Goal: Information Seeking & Learning: Find specific fact

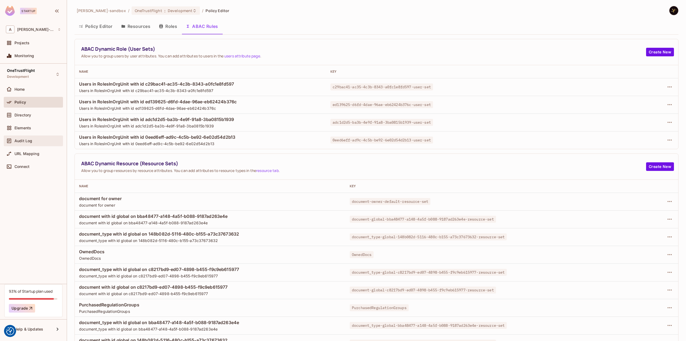
click at [31, 141] on span "Audit Log" at bounding box center [23, 141] width 18 height 4
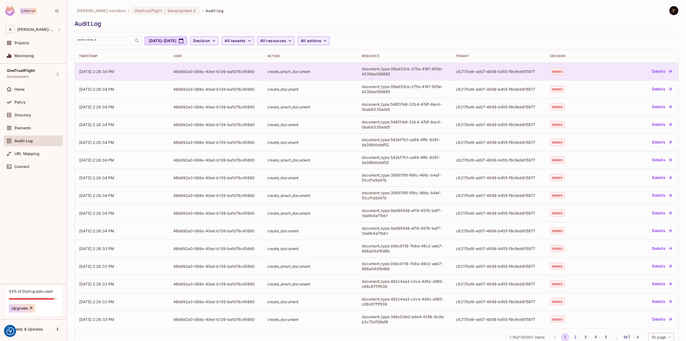
click at [388, 72] on div "document_type:08ad30cb-275e-4161-905e-4230be095665" at bounding box center [405, 71] width 86 height 10
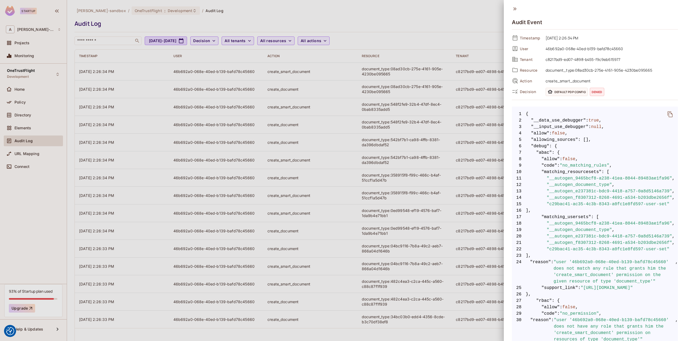
click at [559, 69] on span "document_type:08ad30cb-275e-4161-905e-4230be095665" at bounding box center [610, 70] width 135 height 6
copy div "document_type:08ad30cb-275e-4161-905e-4230be095665"
click at [588, 68] on span "document_type:08ad30cb-275e-4161-905e-4230be095665" at bounding box center [610, 70] width 135 height 6
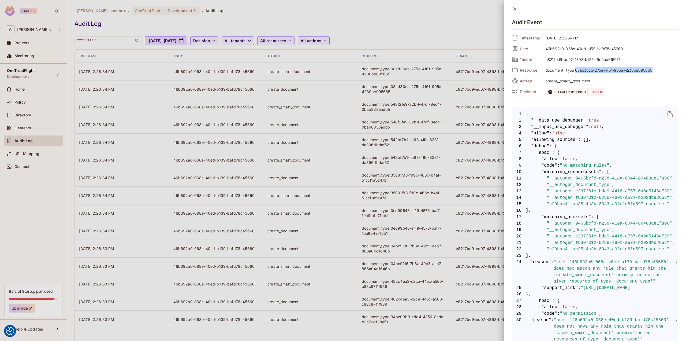
drag, startPoint x: 575, startPoint y: 70, endPoint x: 656, endPoint y: 73, distance: 81.0
click at [656, 73] on div "Resource document_type:08ad30cb-275e-4161-905e-4230be095665" at bounding box center [595, 70] width 166 height 8
copy span "08ad30cb-275e-4161-905e-4230be095665"
click at [51, 121] on div at bounding box center [343, 170] width 686 height 341
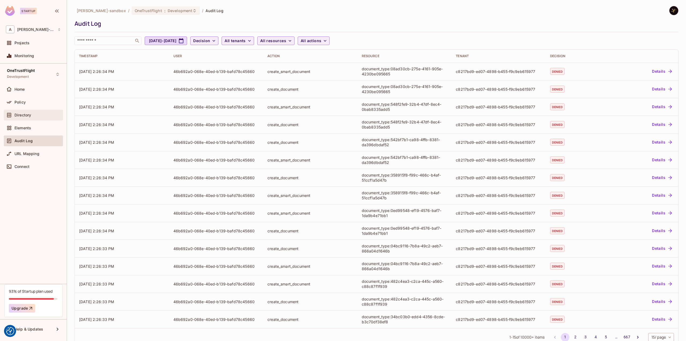
click at [46, 117] on div "Directory" at bounding box center [33, 115] width 55 height 6
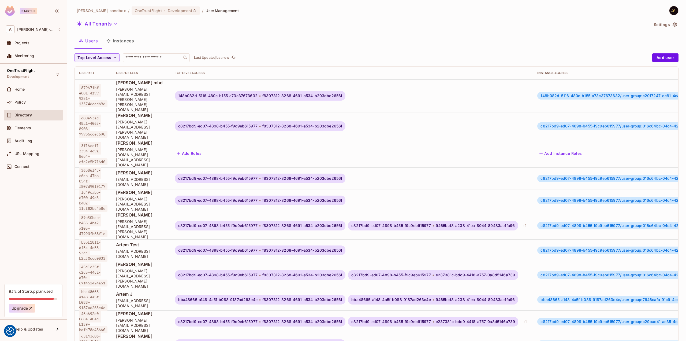
click at [127, 40] on button "Instances" at bounding box center [120, 40] width 36 height 13
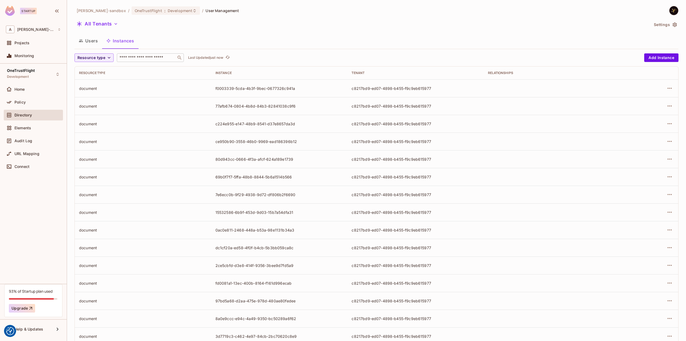
click at [149, 58] on input "text" at bounding box center [146, 57] width 56 height 5
paste input "**********"
type input "**********"
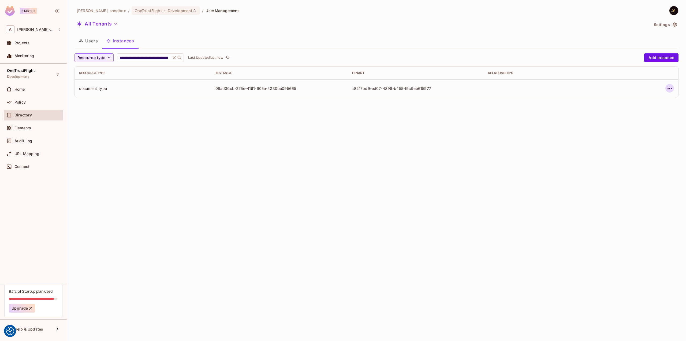
click at [668, 89] on icon "button" at bounding box center [670, 88] width 6 height 6
click at [632, 111] on div "Edit Attributes" at bounding box center [630, 112] width 27 height 5
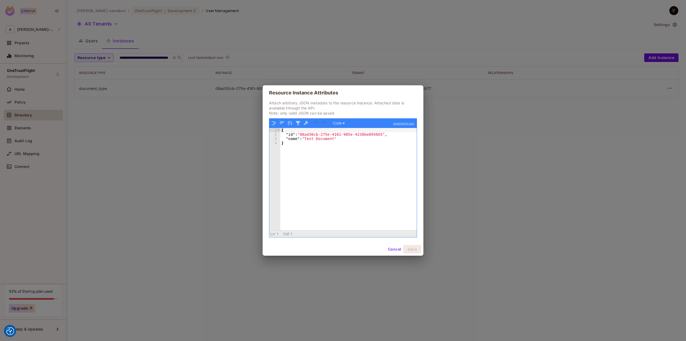
drag, startPoint x: 111, startPoint y: 133, endPoint x: 108, endPoint y: 141, distance: 8.2
click at [111, 134] on div "Resource Instance Attributes Attach arbitrary JSON metadata to the resource ins…" at bounding box center [343, 170] width 686 height 341
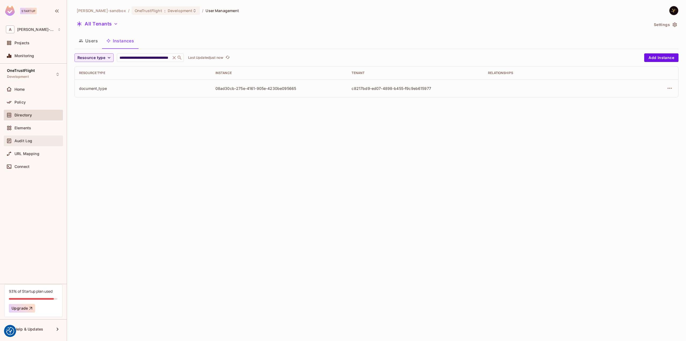
click at [28, 141] on span "Audit Log" at bounding box center [23, 141] width 18 height 4
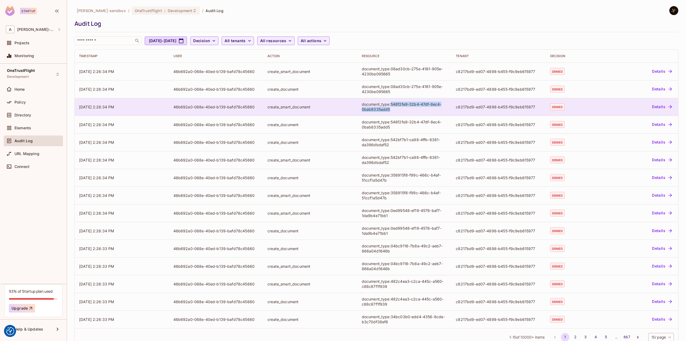
drag, startPoint x: 392, startPoint y: 110, endPoint x: 390, endPoint y: 104, distance: 6.0
click at [390, 104] on div "document_type:548f2fe9-32b4-47df-8ec4-0bab8335add5" at bounding box center [405, 107] width 86 height 10
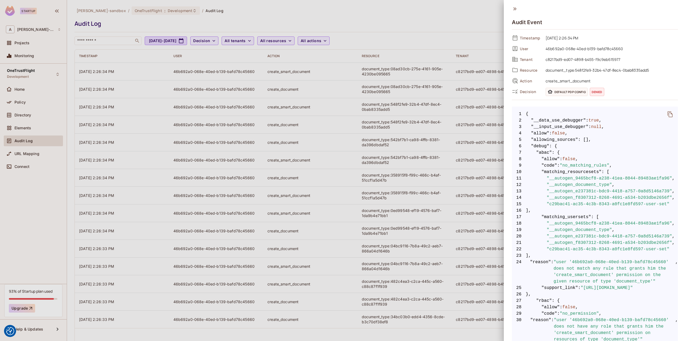
drag, startPoint x: 393, startPoint y: 104, endPoint x: 630, endPoint y: 58, distance: 240.9
click at [630, 58] on span "c8217bd9-ed07-4898-b455-f9c9eb615977" at bounding box center [610, 59] width 135 height 6
drag, startPoint x: 653, startPoint y: 71, endPoint x: 576, endPoint y: 69, distance: 76.1
click at [576, 69] on span "document_type:548f2fe9-32b4-47df-8ec4-0bab8335add5" at bounding box center [610, 70] width 135 height 6
copy span "548f2fe9-32b4-47df-8ec4-0bab8335add5"
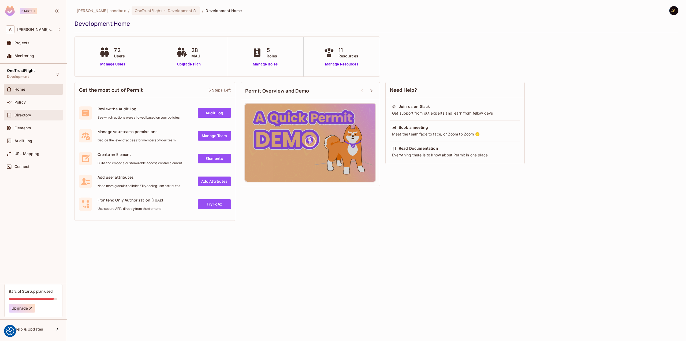
click at [34, 112] on div "Directory" at bounding box center [33, 115] width 55 height 6
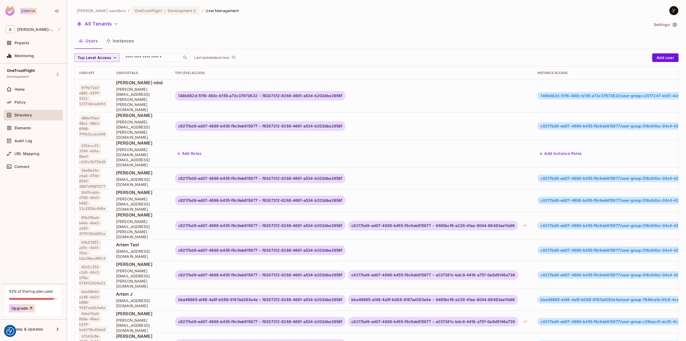
click at [120, 42] on button "Instances" at bounding box center [120, 40] width 36 height 13
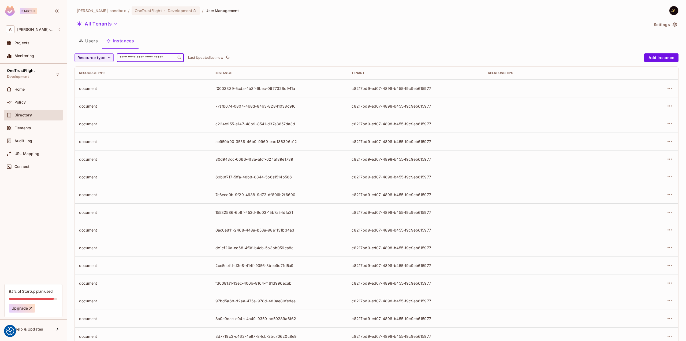
click at [140, 56] on input "text" at bounding box center [146, 57] width 56 height 5
paste input "**********"
type input "**********"
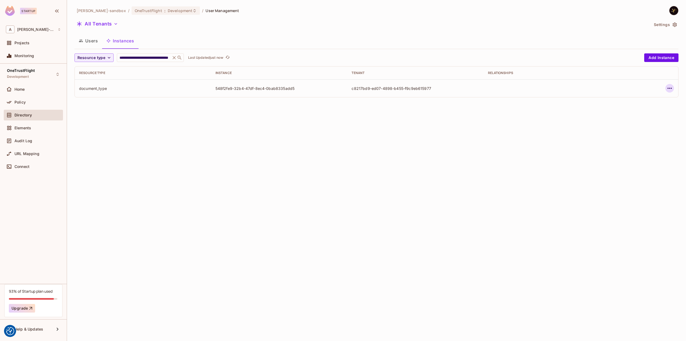
click at [671, 90] on icon "button" at bounding box center [670, 88] width 6 height 6
click at [644, 111] on span "Edit Attributes" at bounding box center [631, 112] width 30 height 9
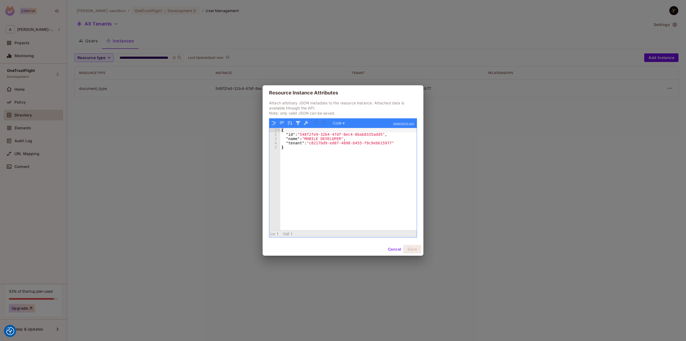
click at [213, 129] on div "Resource Instance Attributes Attach arbitrary JSON metadata to the resource ins…" at bounding box center [343, 170] width 686 height 341
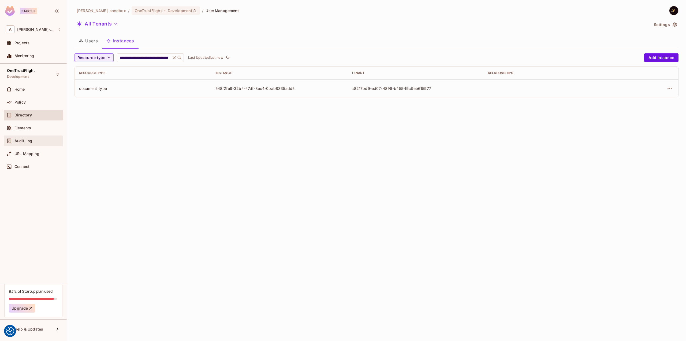
click at [42, 141] on div "Audit Log" at bounding box center [37, 141] width 46 height 4
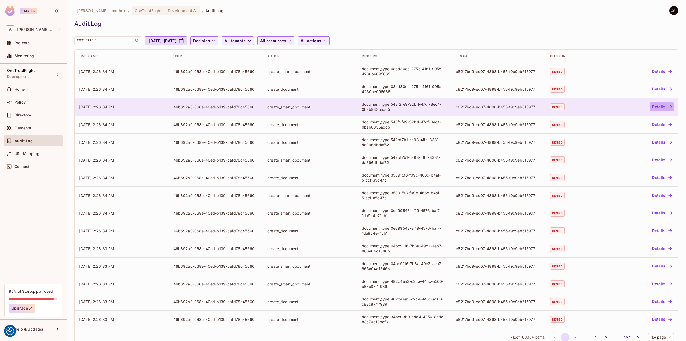
click at [653, 104] on button "Details" at bounding box center [662, 106] width 24 height 9
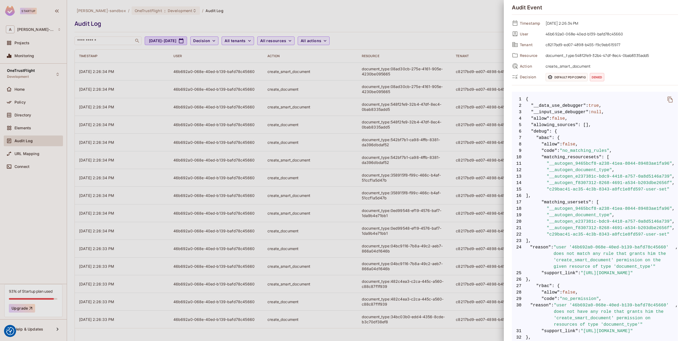
scroll to position [27, 0]
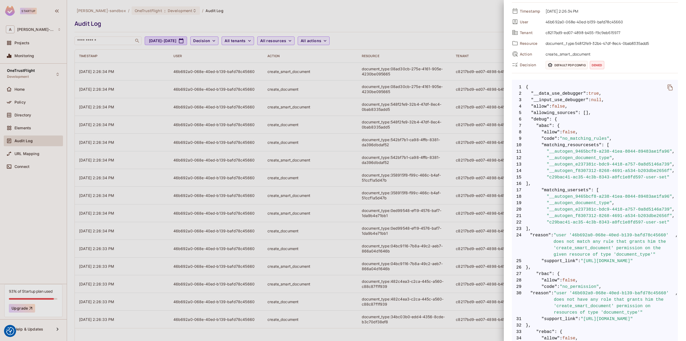
click at [474, 21] on div at bounding box center [343, 170] width 686 height 341
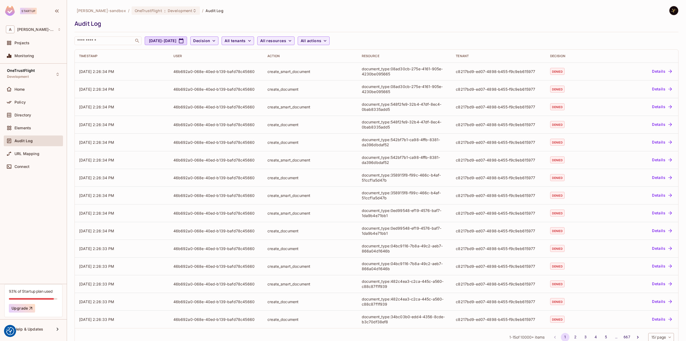
drag, startPoint x: 24, startPoint y: 117, endPoint x: 138, endPoint y: 31, distance: 142.3
click at [145, 30] on div "alex-trustflight-sandbox / OneTrustFlight : Development / Audit Log Audit Log ​…" at bounding box center [377, 25] width 604 height 39
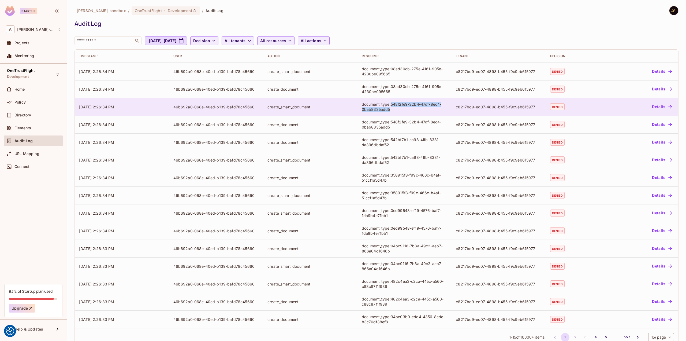
drag, startPoint x: 392, startPoint y: 108, endPoint x: 389, endPoint y: 103, distance: 6.1
click at [389, 103] on div "document_type:548f2fe9-32b4-47df-8ec4-0bab8335add5" at bounding box center [405, 107] width 86 height 10
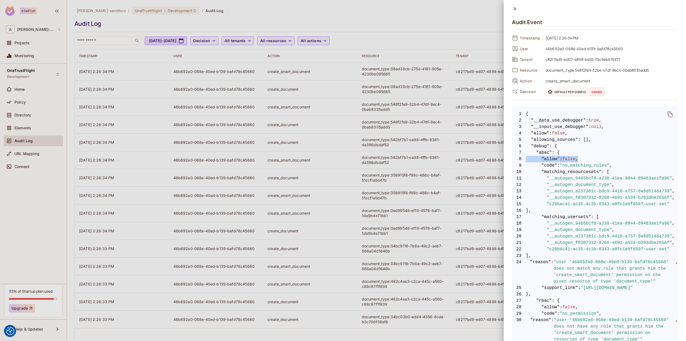
drag, startPoint x: 394, startPoint y: 104, endPoint x: 604, endPoint y: 150, distance: 215.6
click at [397, 94] on div at bounding box center [343, 170] width 686 height 341
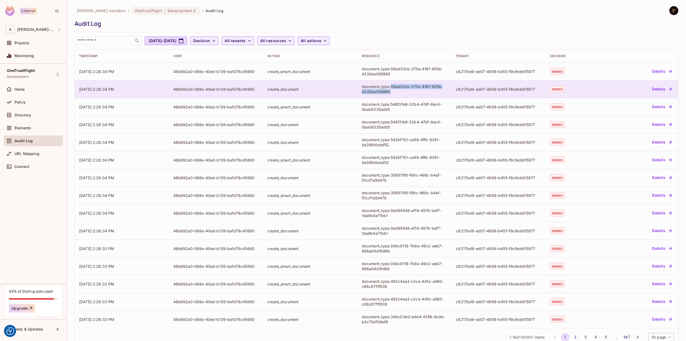
drag, startPoint x: 395, startPoint y: 92, endPoint x: 389, endPoint y: 86, distance: 8.8
click at [389, 86] on div "document_type:08ad30cb-275e-4161-905e-4230be095665" at bounding box center [405, 89] width 86 height 10
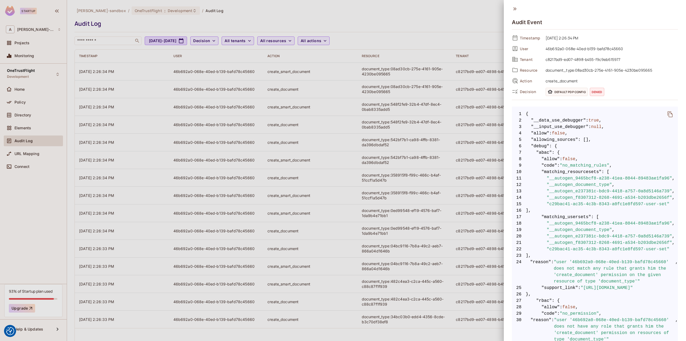
click at [402, 114] on div at bounding box center [343, 170] width 686 height 341
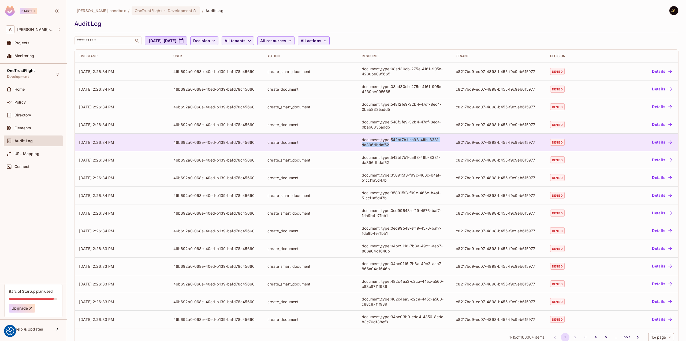
drag, startPoint x: 392, startPoint y: 146, endPoint x: 390, endPoint y: 137, distance: 9.4
click at [390, 137] on div "document_type:542bf7b1-ca98-4ffb-8381-da396dbdaf52" at bounding box center [405, 142] width 86 height 10
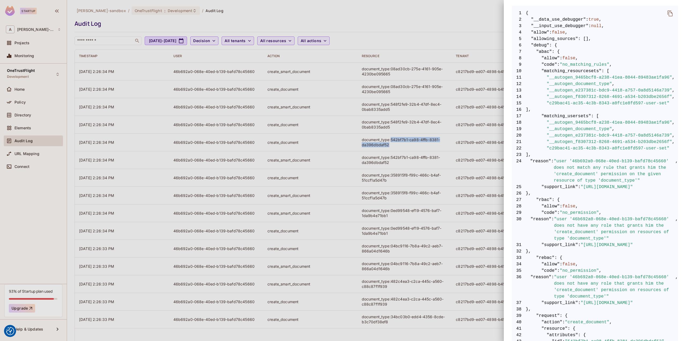
scroll to position [87, 0]
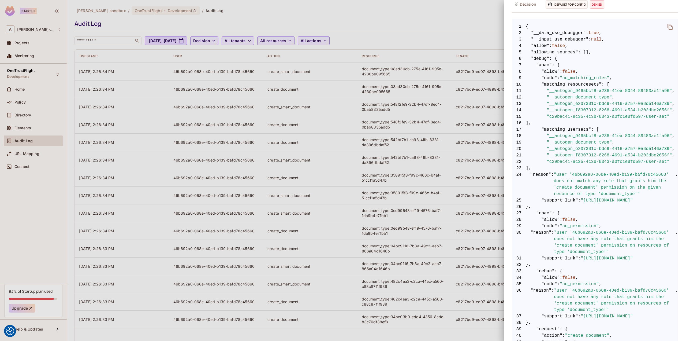
click at [376, 9] on div at bounding box center [343, 170] width 686 height 341
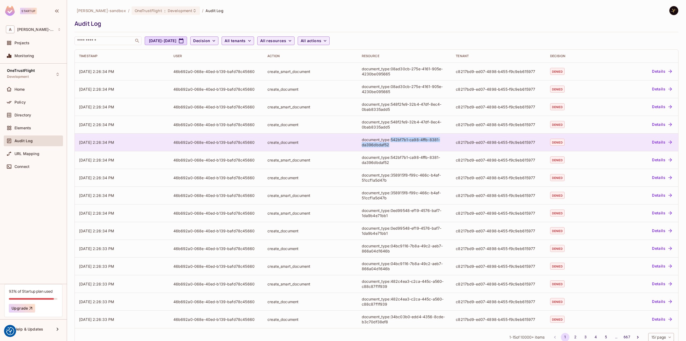
drag, startPoint x: 390, startPoint y: 144, endPoint x: 390, endPoint y: 139, distance: 4.6
click at [390, 139] on div "document_type:542bf7b1-ca98-4ffb-8381-da396dbdaf52" at bounding box center [405, 142] width 86 height 10
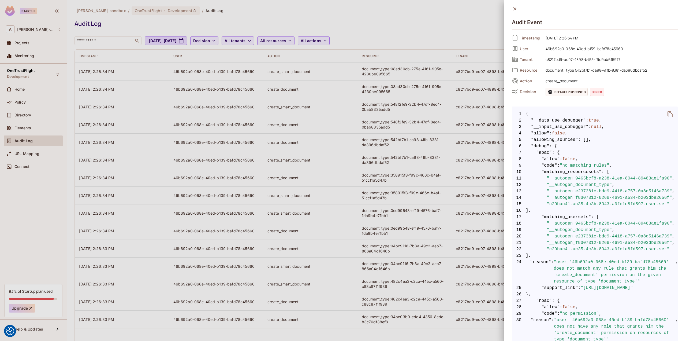
drag, startPoint x: 391, startPoint y: 139, endPoint x: 628, endPoint y: 188, distance: 241.8
click at [628, 188] on span ""__autogen_e237381c-bdc9-4418-a757-0a8d5146a739"" at bounding box center [609, 191] width 125 height 6
drag, startPoint x: 656, startPoint y: 70, endPoint x: 576, endPoint y: 72, distance: 79.4
click at [576, 72] on span "document_type:542bf7b1-ca98-4ffb-8381-da396dbdaf52" at bounding box center [610, 70] width 135 height 6
copy span "542bf7b1-ca98-4ffb-8381-da396dbdaf52"
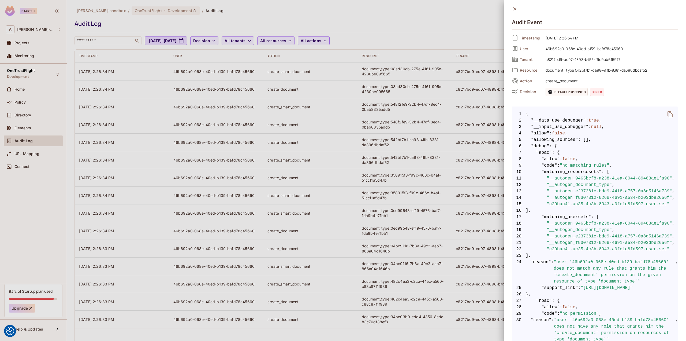
click at [386, 16] on div at bounding box center [343, 170] width 686 height 341
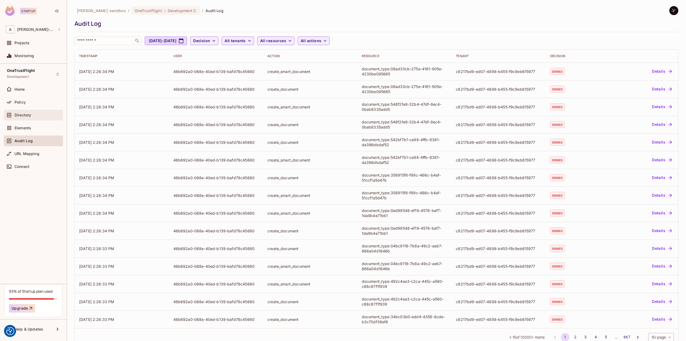
click at [21, 110] on div "Directory" at bounding box center [33, 115] width 59 height 11
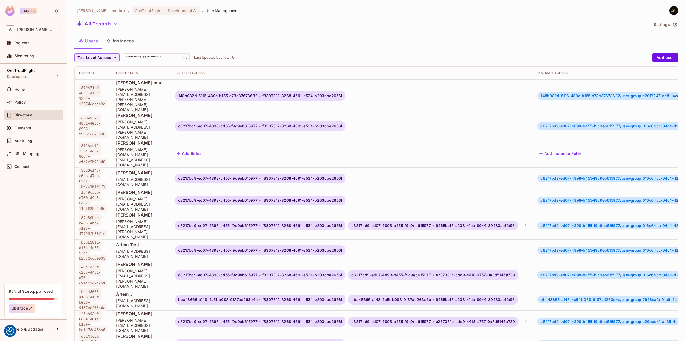
click at [129, 41] on button "Instances" at bounding box center [120, 40] width 36 height 13
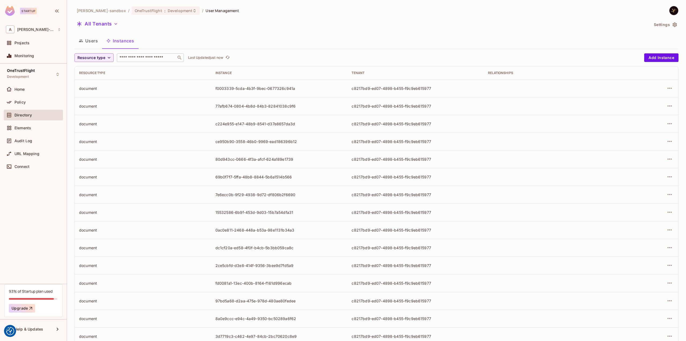
click at [140, 55] on input "text" at bounding box center [146, 57] width 56 height 5
paste input "**********"
type input "**********"
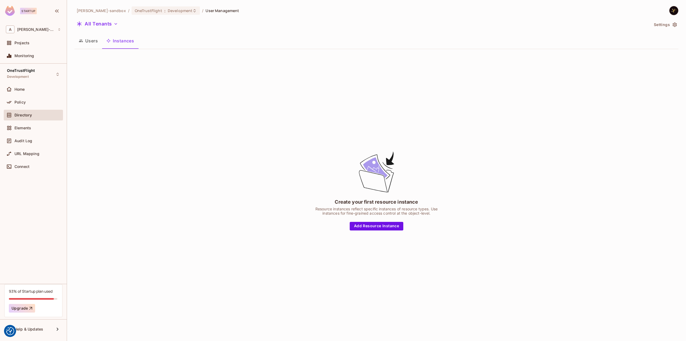
click at [126, 42] on button "Instances" at bounding box center [120, 40] width 36 height 13
click at [90, 42] on button "Users" at bounding box center [89, 40] width 28 height 13
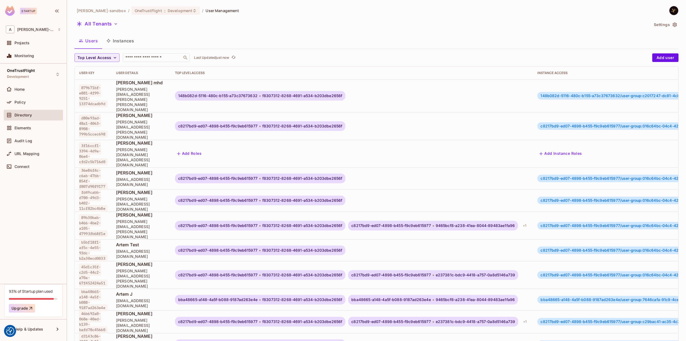
click at [125, 41] on button "Instances" at bounding box center [120, 40] width 36 height 13
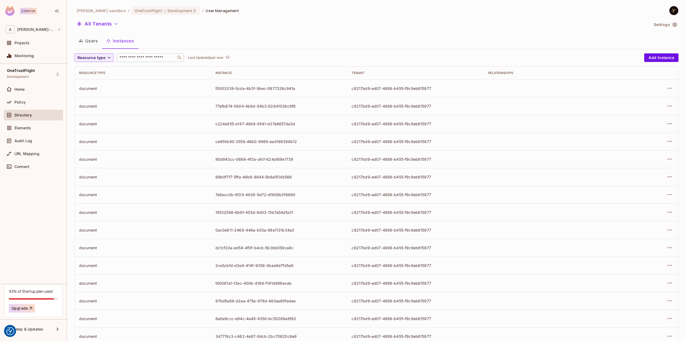
click at [142, 54] on div "​" at bounding box center [150, 57] width 67 height 9
paste input "**********"
type input "**********"
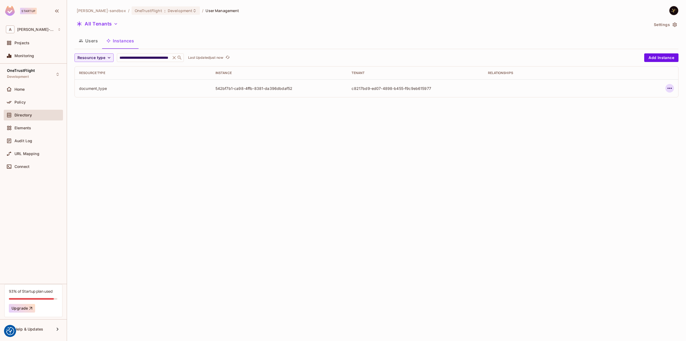
click at [672, 90] on icon "button" at bounding box center [670, 88] width 6 height 6
click at [628, 112] on div "Edit Attributes" at bounding box center [630, 112] width 27 height 5
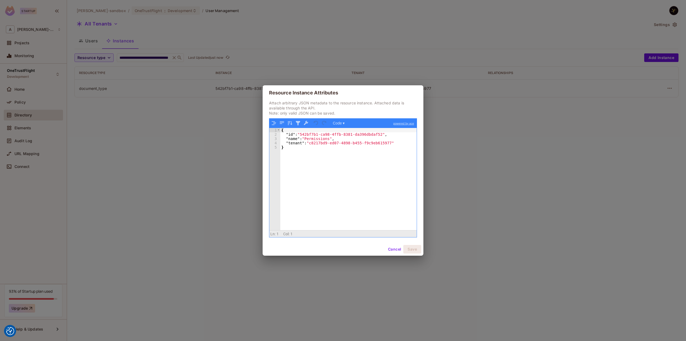
click at [297, 142] on div "{ "id" : "542bf7b1-ca98-4ffb-8381-da396dbdaf52" , "name" : "Permissions" , "ten…" at bounding box center [348, 183] width 137 height 111
click at [397, 249] on button "Cancel" at bounding box center [394, 249] width 17 height 9
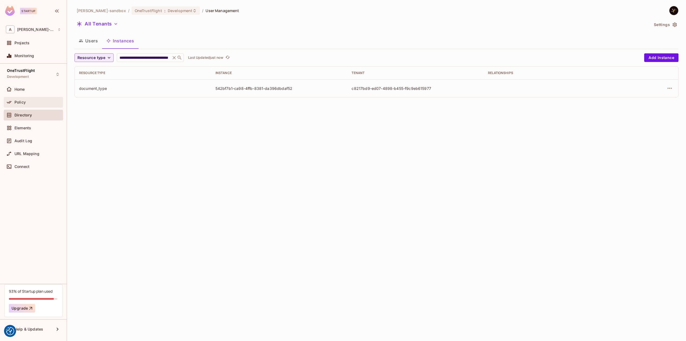
click at [33, 99] on div "Policy" at bounding box center [33, 102] width 55 height 6
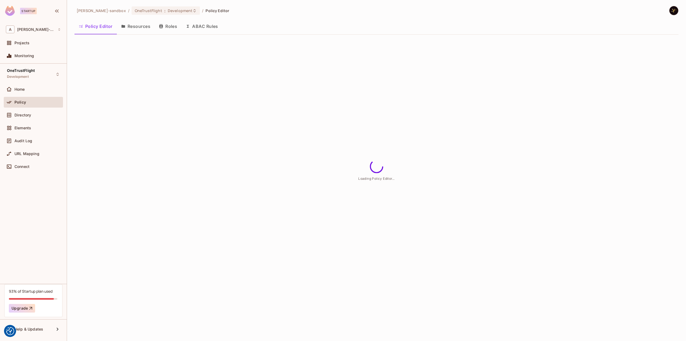
click at [205, 30] on button "ABAC Rules" at bounding box center [201, 26] width 41 height 13
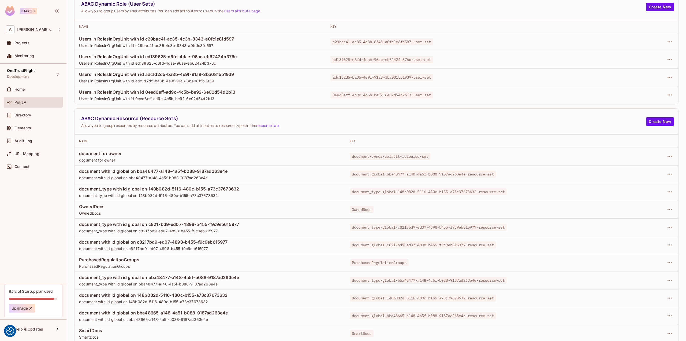
scroll to position [64, 0]
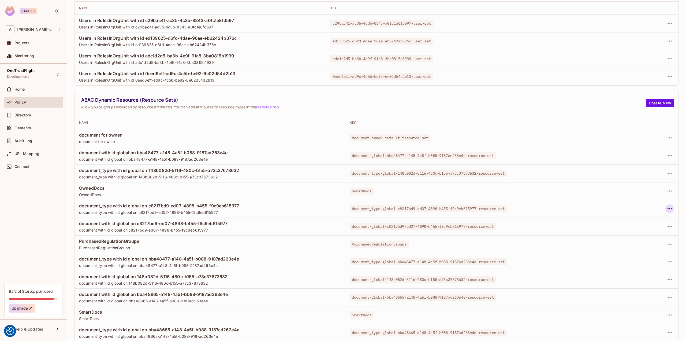
click at [667, 209] on icon "button" at bounding box center [670, 208] width 6 height 6
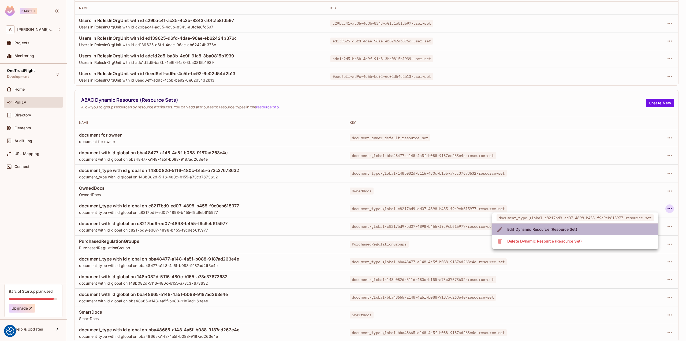
click at [557, 228] on div "Edit Dynamic Resource (Resource Set)" at bounding box center [542, 229] width 70 height 5
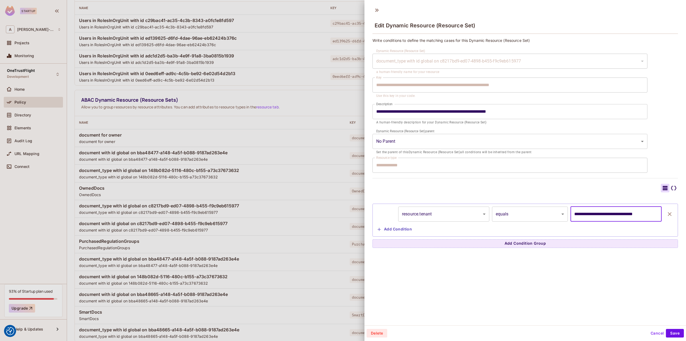
scroll to position [0, 1]
drag, startPoint x: 568, startPoint y: 213, endPoint x: 658, endPoint y: 216, distance: 89.9
click at [658, 216] on div "**********" at bounding box center [526, 213] width 300 height 15
click at [650, 330] on button "Cancel" at bounding box center [657, 333] width 17 height 9
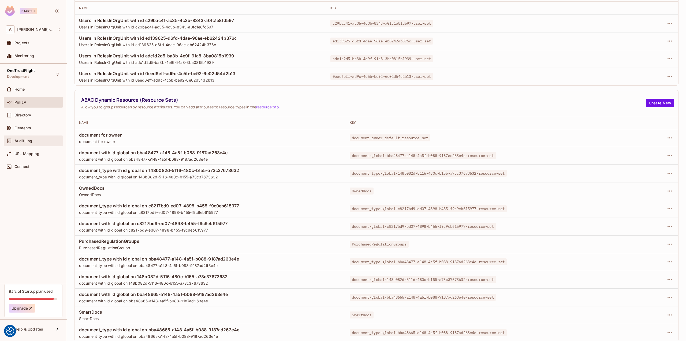
click at [37, 138] on div "Audit Log" at bounding box center [33, 141] width 55 height 6
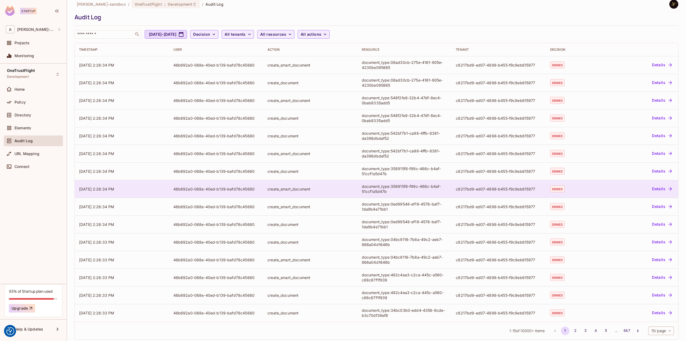
scroll to position [12, 0]
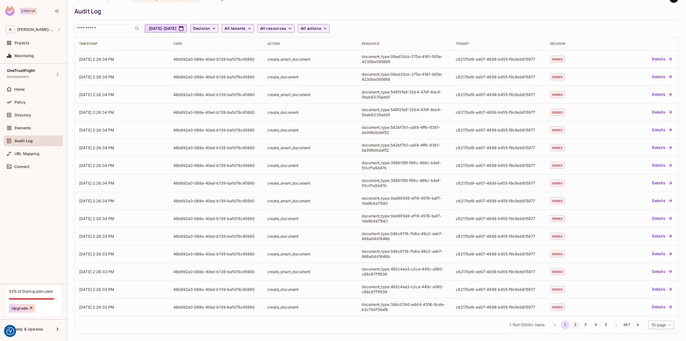
click at [571, 323] on button "2" at bounding box center [575, 324] width 9 height 9
click at [581, 323] on button "3" at bounding box center [585, 324] width 9 height 9
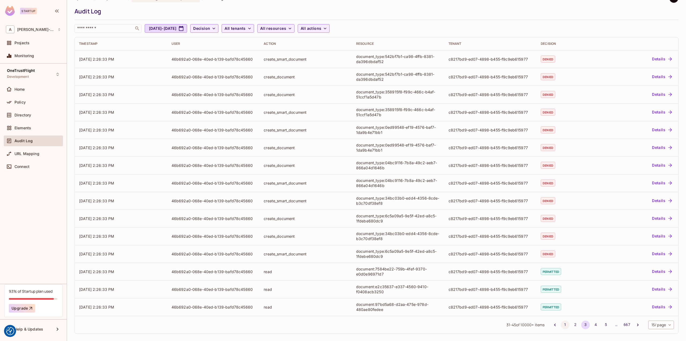
click at [561, 323] on button "1" at bounding box center [565, 324] width 9 height 9
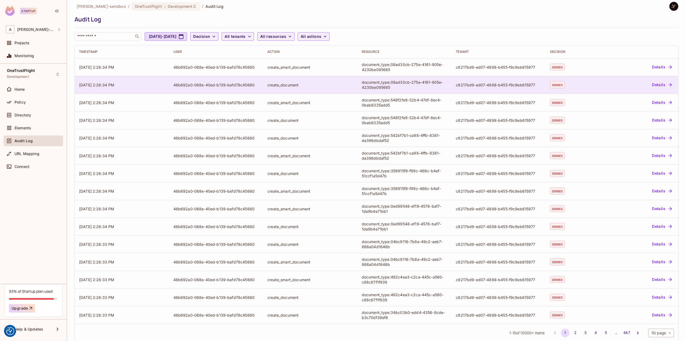
scroll to position [0, 0]
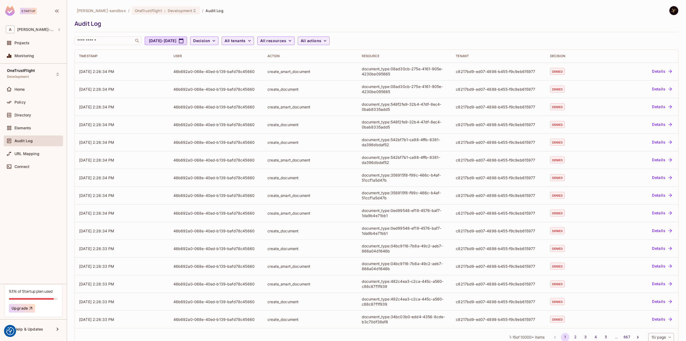
click at [574, 40] on div "​ Jul 26, 2025 - Aug 26, 2025 Decision All tenants All resources All actions" at bounding box center [376, 40] width 602 height 9
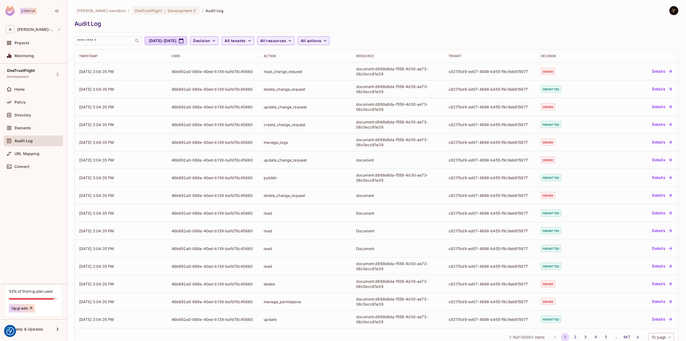
click at [523, 28] on div "[PERSON_NAME]-sandbox / OneTrustFlight : Development / Audit Log Audit Log ​ [D…" at bounding box center [377, 25] width 604 height 39
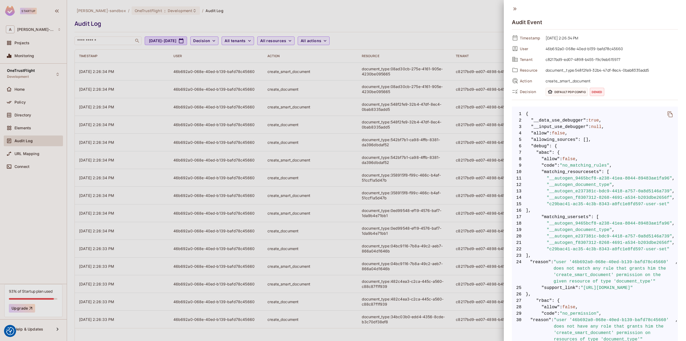
click at [430, 5] on div at bounding box center [343, 170] width 686 height 341
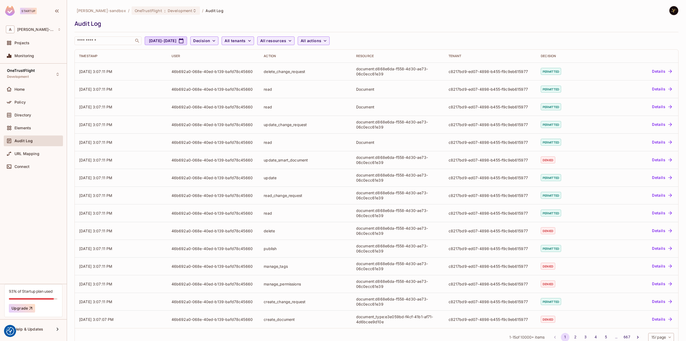
click at [461, 35] on div "[PERSON_NAME]-sandbox / OneTrustFlight : Development / Audit Log Audit Log ​ [D…" at bounding box center [377, 25] width 604 height 39
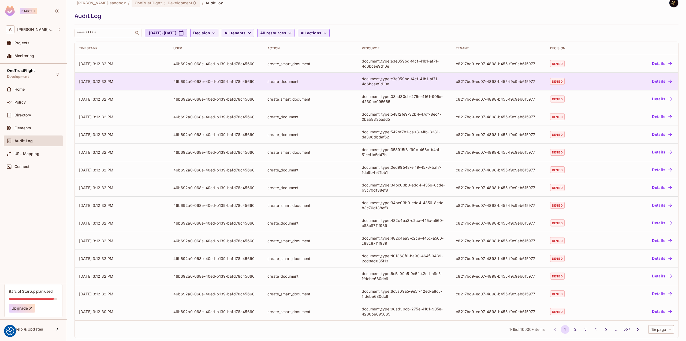
scroll to position [12, 0]
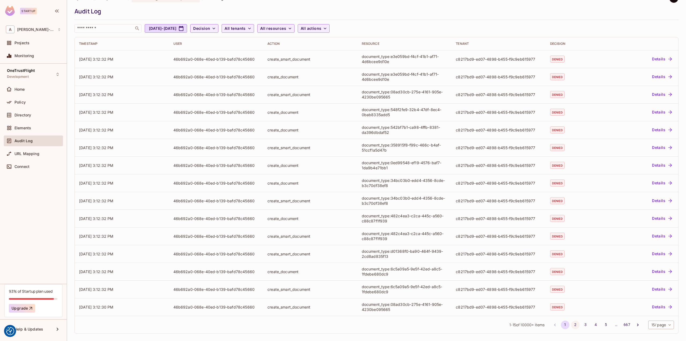
click at [572, 325] on button "2" at bounding box center [575, 324] width 9 height 9
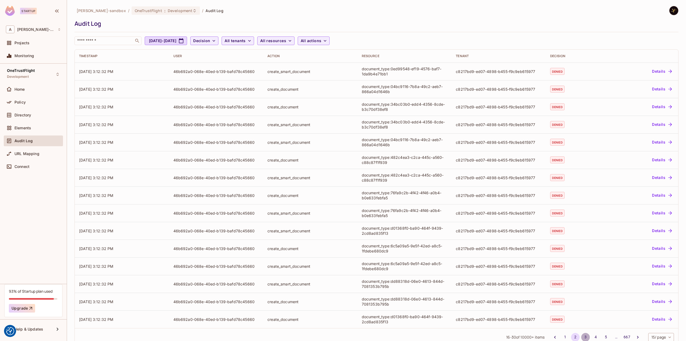
click at [581, 335] on button "3" at bounding box center [585, 337] width 9 height 9
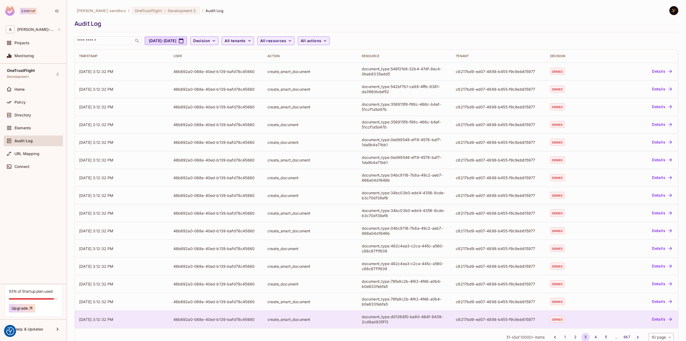
scroll to position [12, 0]
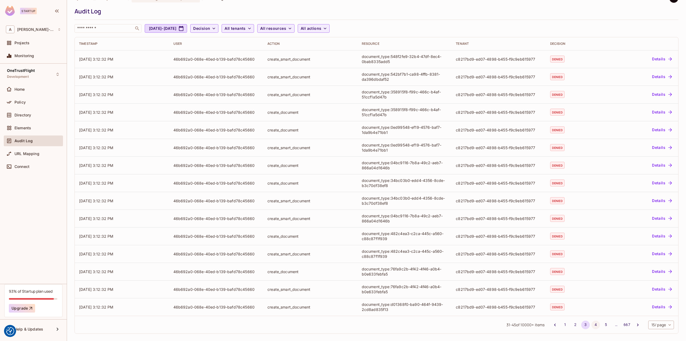
click at [594, 324] on button "4" at bounding box center [596, 324] width 9 height 9
click at [603, 325] on button "5" at bounding box center [606, 324] width 9 height 9
click at [602, 323] on button "6" at bounding box center [606, 324] width 9 height 9
click at [561, 325] on button "1" at bounding box center [565, 324] width 9 height 9
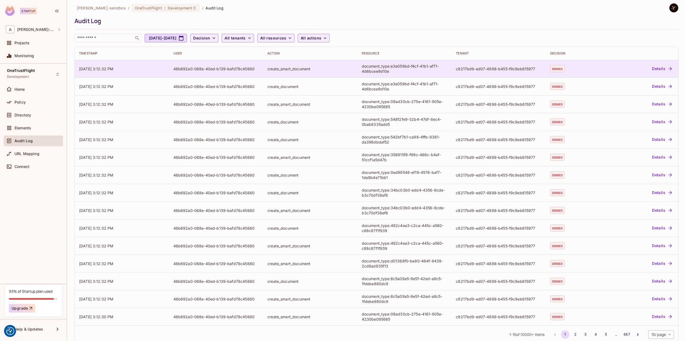
scroll to position [0, 0]
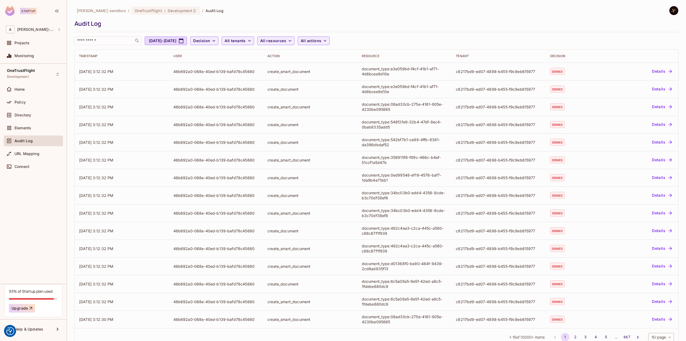
click at [405, 16] on div "alex-trustflight-sandbox / OneTrustFlight : Development / Audit Log Audit Log ​…" at bounding box center [377, 25] width 604 height 39
click at [25, 113] on span "Directory" at bounding box center [22, 115] width 17 height 4
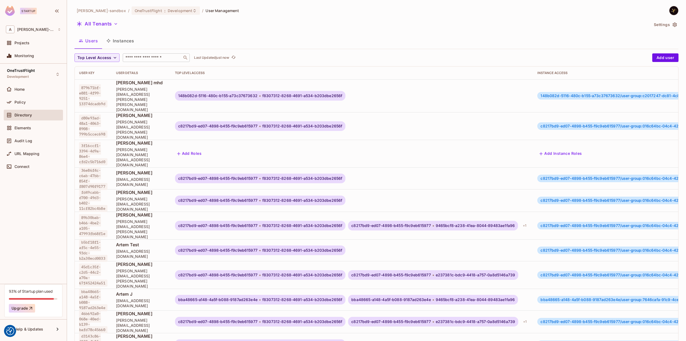
click at [153, 58] on input "text" at bounding box center [152, 57] width 56 height 5
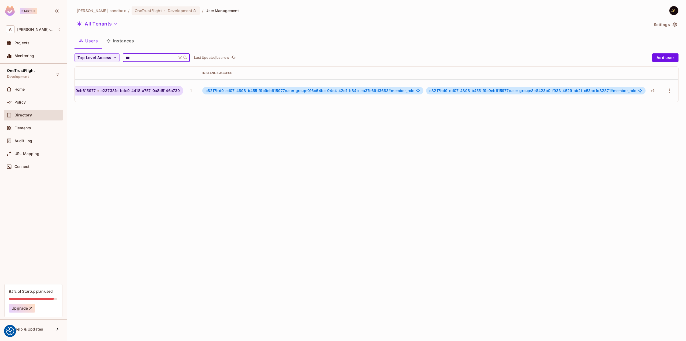
scroll to position [0, 334]
type input "***"
click at [651, 89] on div "+ 6" at bounding box center [652, 90] width 9 height 9
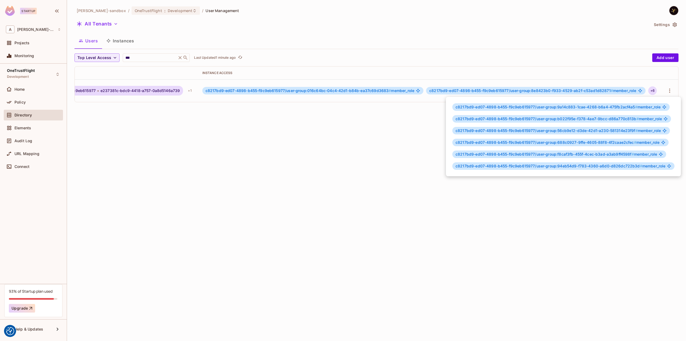
click at [254, 181] on div at bounding box center [343, 170] width 686 height 341
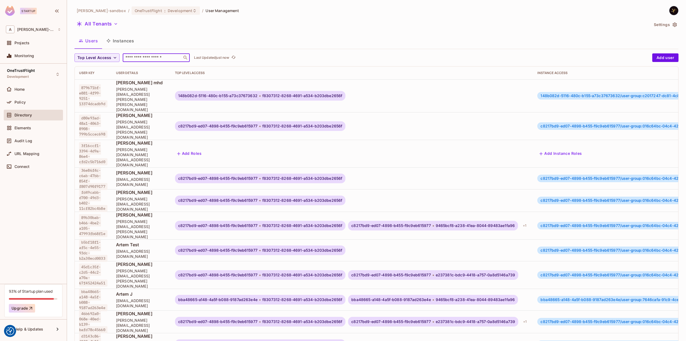
click at [152, 58] on input "text" at bounding box center [152, 57] width 56 height 5
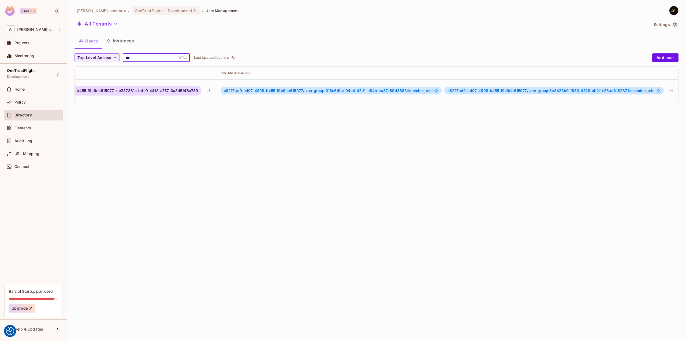
scroll to position [0, 340]
type input "***"
click at [652, 89] on div "+ 4" at bounding box center [652, 90] width 9 height 9
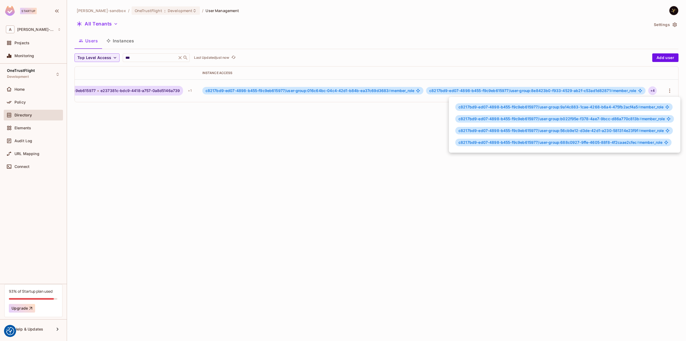
click at [101, 22] on div at bounding box center [343, 170] width 686 height 341
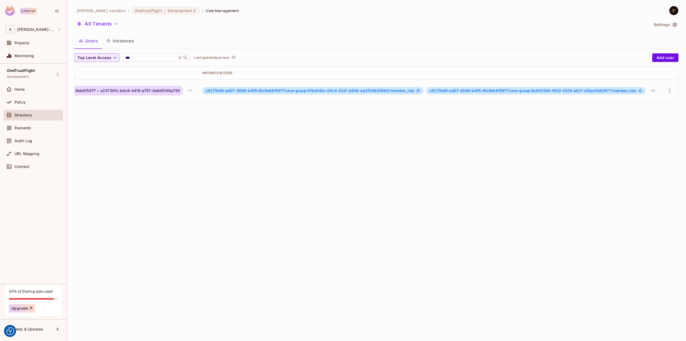
click at [98, 26] on button "All Tenants" at bounding box center [98, 24] width 46 height 9
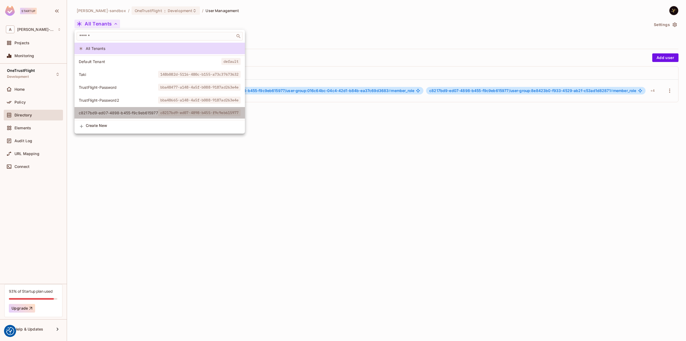
click at [102, 116] on li "c8217bd9-ed07-4898-b455-f9c9eb615977 c8217bd9-ed07-4898-b455-f9c9eb615977" at bounding box center [160, 113] width 170 height 12
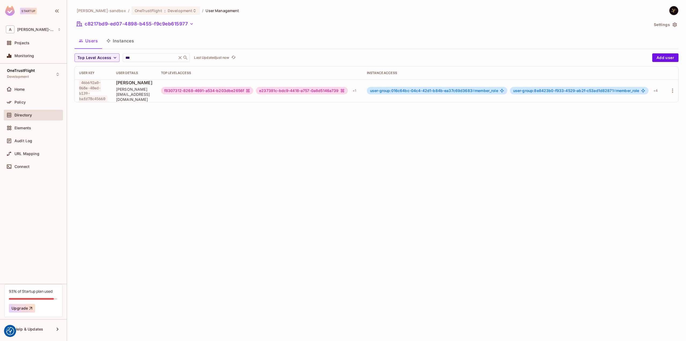
scroll to position [0, 21]
click at [650, 91] on div "+ 4" at bounding box center [652, 90] width 9 height 9
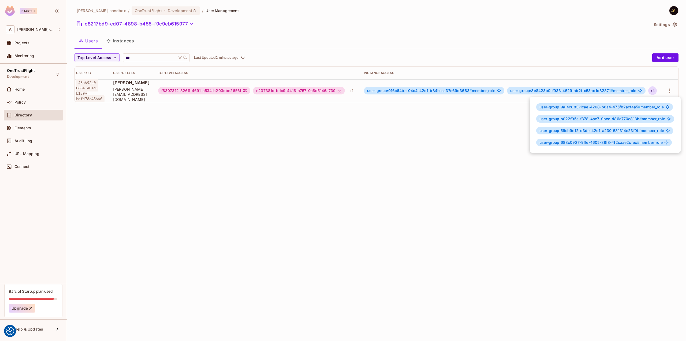
click at [450, 141] on div at bounding box center [343, 170] width 686 height 341
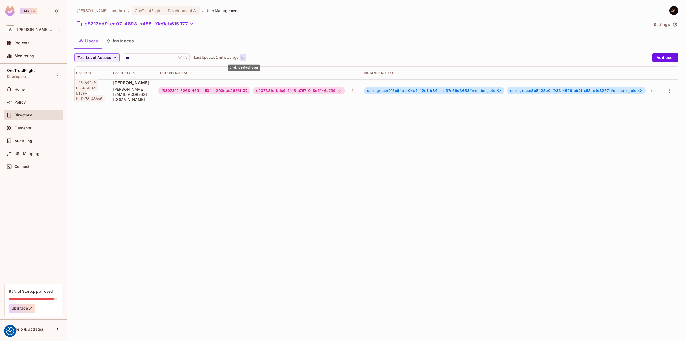
click at [245, 56] on icon "refresh" at bounding box center [243, 57] width 5 height 5
click at [152, 58] on input "***" at bounding box center [149, 57] width 51 height 5
drag, startPoint x: 182, startPoint y: 57, endPoint x: 176, endPoint y: 58, distance: 6.8
click at [182, 57] on icon at bounding box center [179, 57] width 5 height 5
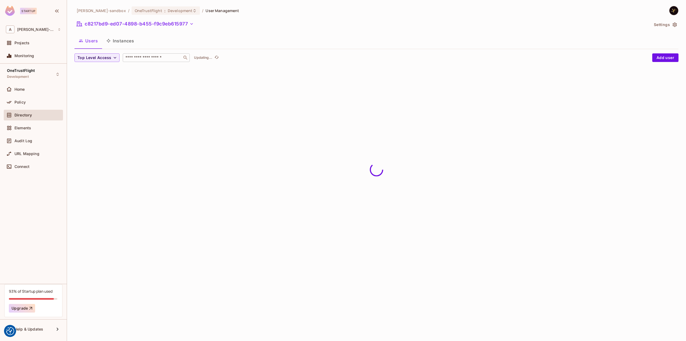
click at [167, 58] on input "text" at bounding box center [152, 57] width 56 height 5
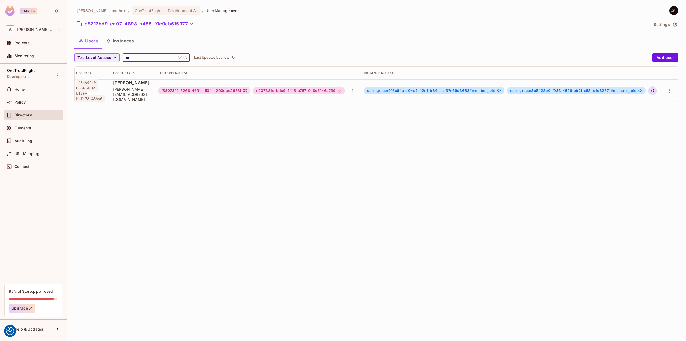
type input "***"
click at [648, 90] on div "+ 6" at bounding box center [652, 90] width 9 height 9
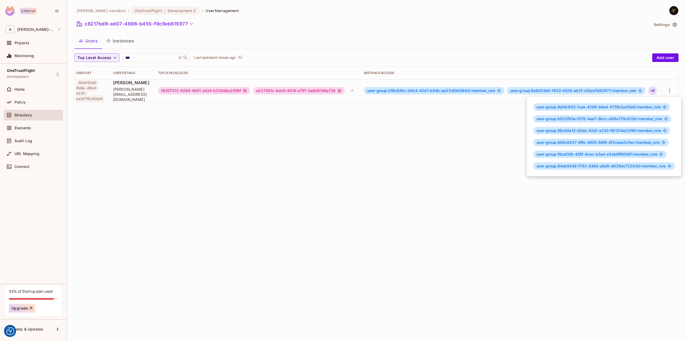
click at [488, 199] on div at bounding box center [343, 170] width 686 height 341
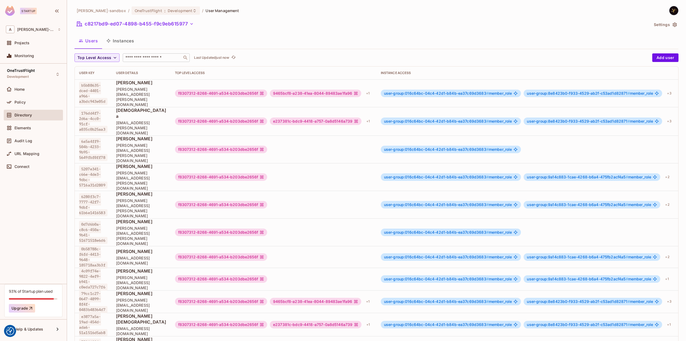
click at [142, 57] on input "text" at bounding box center [152, 57] width 56 height 5
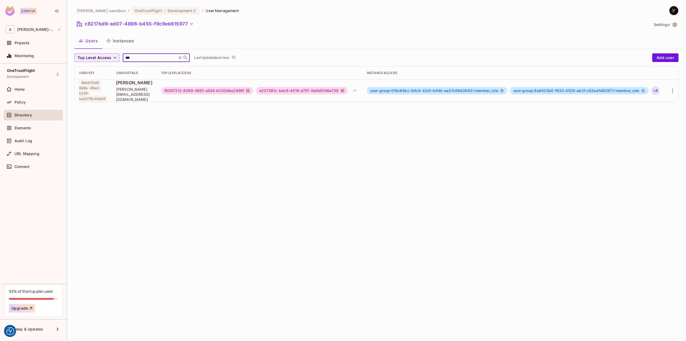
type input "***"
click at [660, 90] on div "+ 4" at bounding box center [655, 90] width 9 height 9
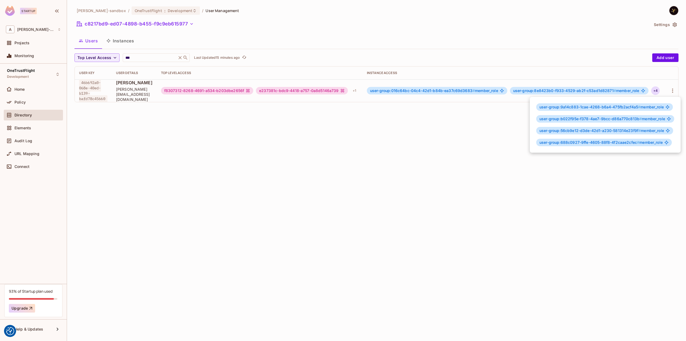
click at [36, 116] on div at bounding box center [343, 170] width 686 height 341
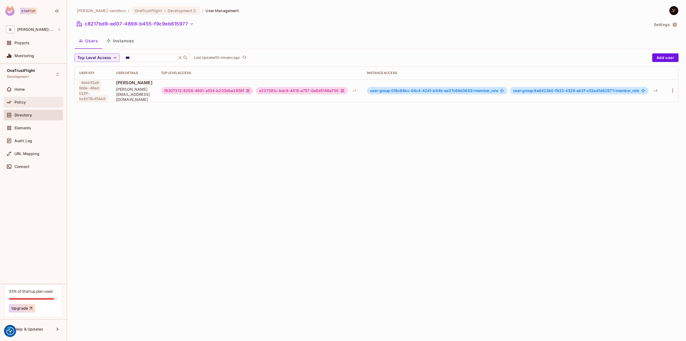
click at [22, 102] on span "Policy" at bounding box center [19, 102] width 11 height 4
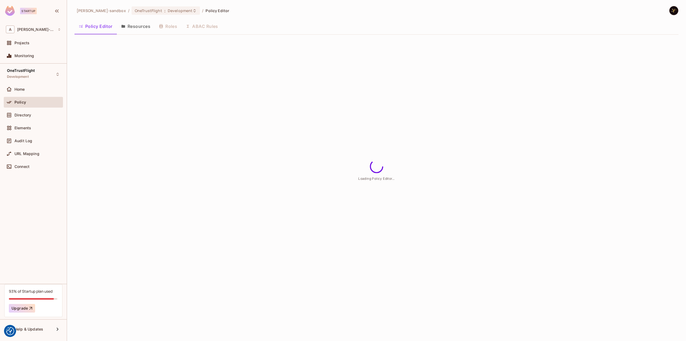
click at [204, 23] on div "Policy Editor Resources Roles ABAC Rules" at bounding box center [377, 26] width 604 height 13
click at [207, 26] on button "ABAC Rules" at bounding box center [201, 26] width 41 height 13
click at [254, 50] on div "alex-trustflight-sandbox / OneTrustFlight : Development / Policy Editor Policy …" at bounding box center [376, 170] width 619 height 341
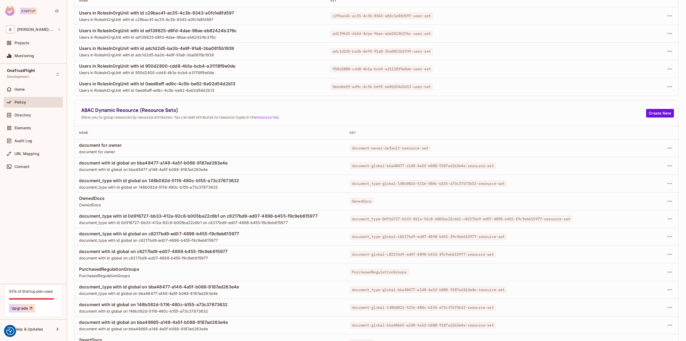
scroll to position [99, 0]
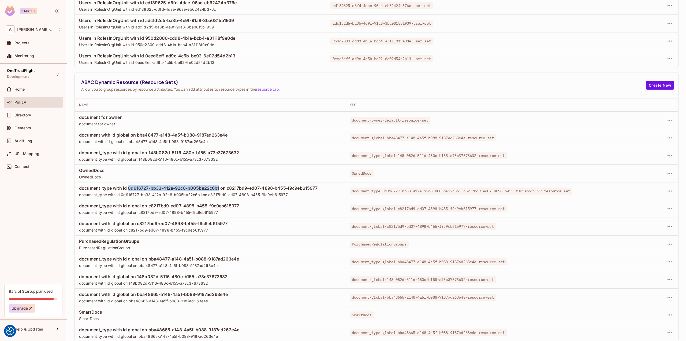
drag, startPoint x: 221, startPoint y: 186, endPoint x: 129, endPoint y: 185, distance: 91.7
click at [129, 185] on span "document_type with id 0d916727-bb33-412a-92c8-b005ba22c6b1 on c8217bd9-ed07-489…" at bounding box center [210, 188] width 262 height 6
copy span "0d916727-bb33-412a-92c8-b005ba22c6b1"
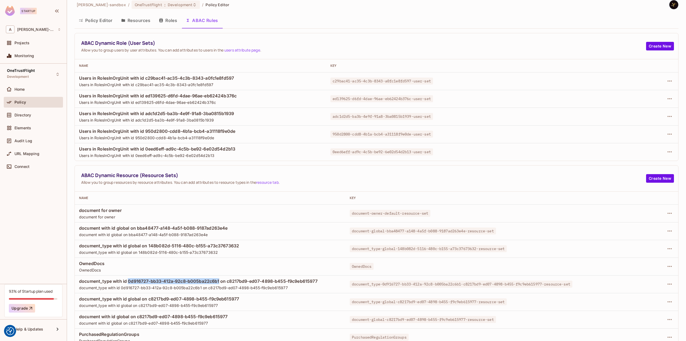
scroll to position [0, 0]
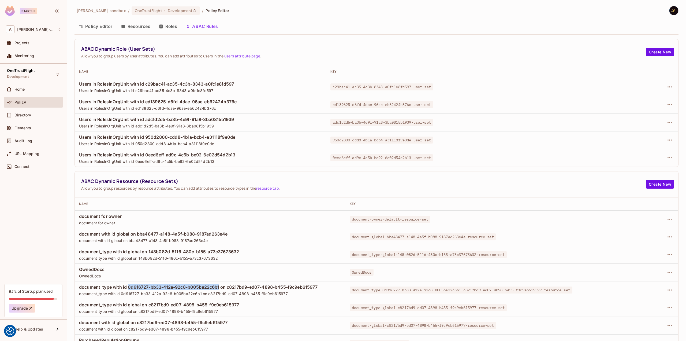
click at [103, 27] on button "Policy Editor" at bounding box center [96, 26] width 42 height 13
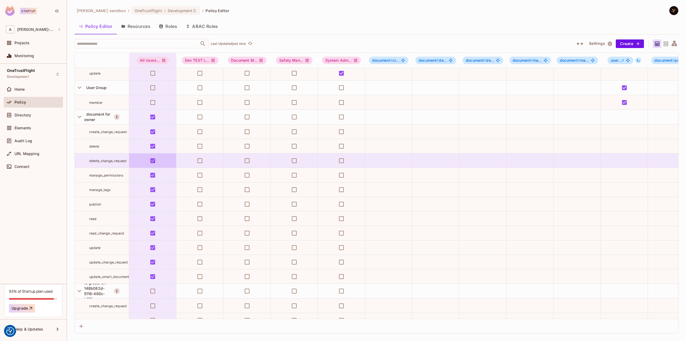
scroll to position [858, 0]
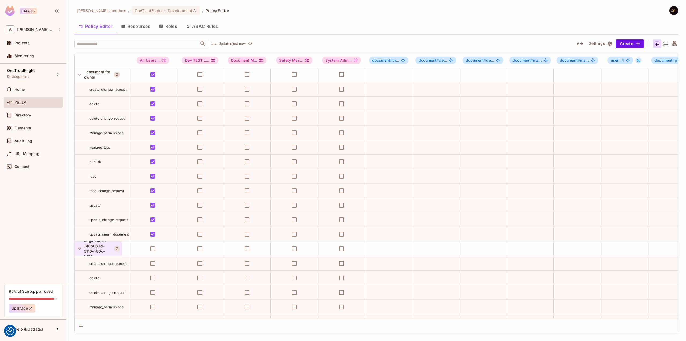
click at [96, 247] on div "document with id global on 148b082d-5116-480c-b155-a73c37673632" at bounding box center [99, 248] width 30 height 32
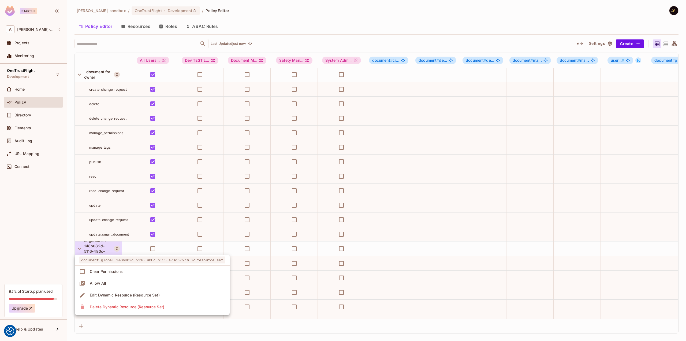
click at [96, 246] on div at bounding box center [343, 170] width 686 height 341
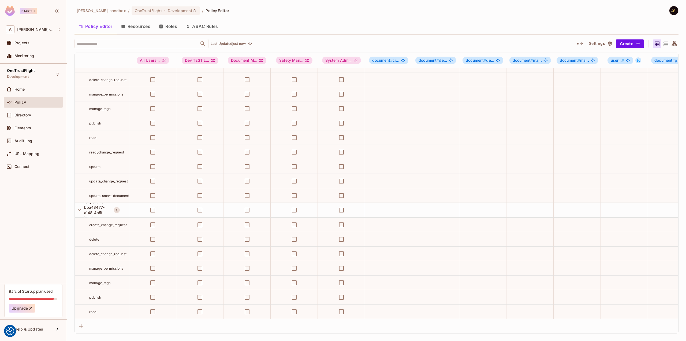
scroll to position [1072, 0]
click at [89, 202] on span "document with id global on bba48477-a148-4a5f-b088-9187ad263e4e" at bounding box center [98, 207] width 29 height 31
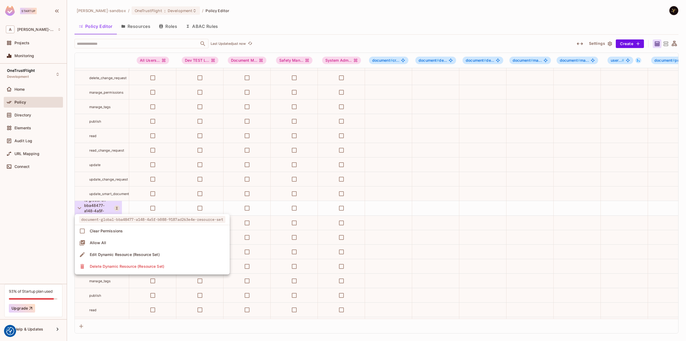
click at [89, 202] on div at bounding box center [343, 170] width 686 height 341
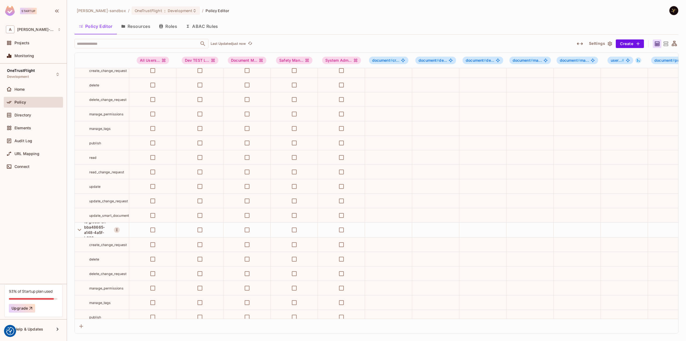
scroll to position [1260, 0]
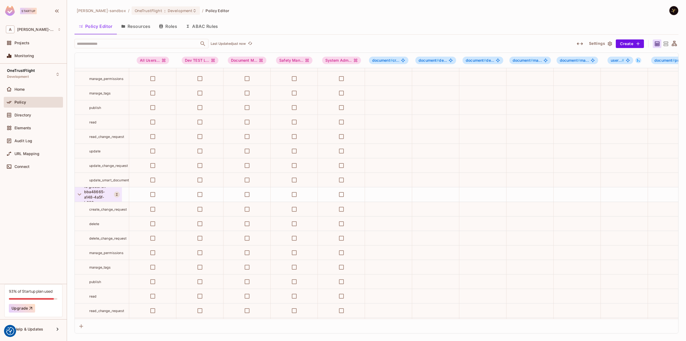
click at [93, 190] on span "document with id global on bba48665-a148-4a5f-b088-9187ad263e4e" at bounding box center [98, 194] width 29 height 31
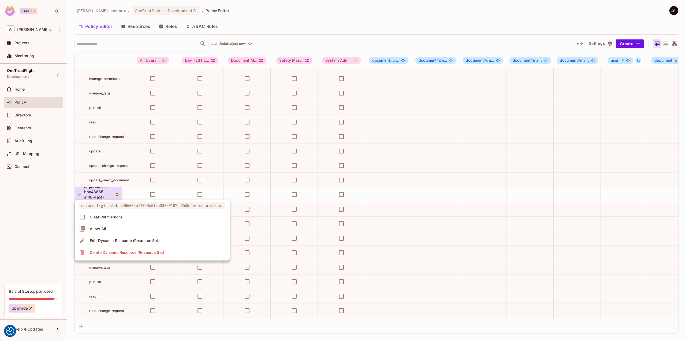
click at [93, 190] on div at bounding box center [343, 170] width 686 height 341
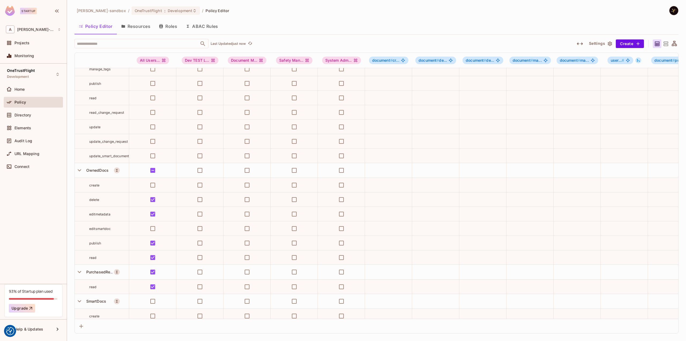
scroll to position [2661, 0]
click at [665, 42] on icon at bounding box center [666, 44] width 5 height 4
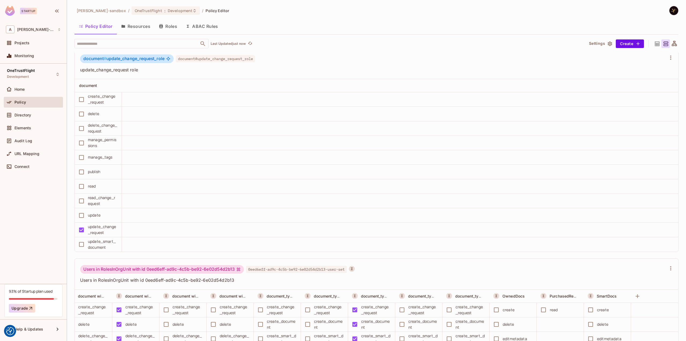
scroll to position [3468, 0]
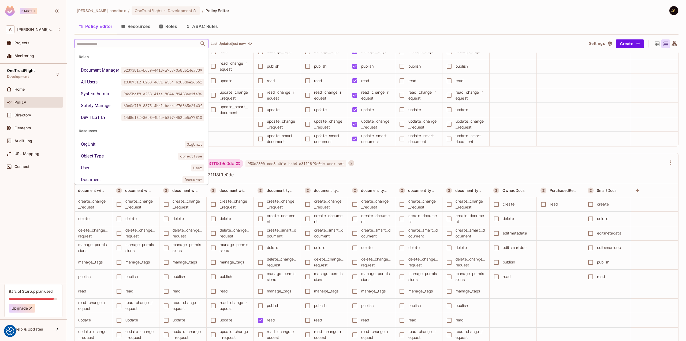
click at [99, 40] on input "text" at bounding box center [137, 43] width 123 height 9
paste input "**********"
type input "**********"
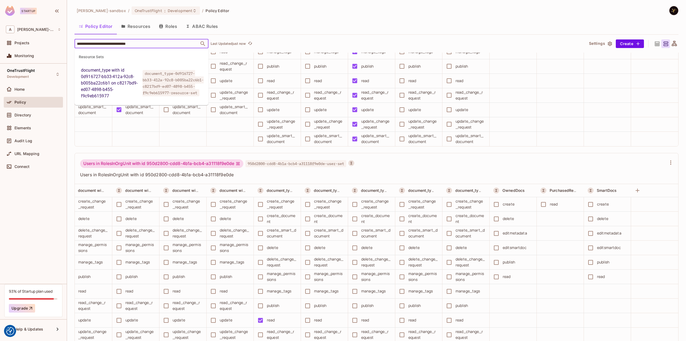
click at [174, 87] on span "document_type-0d916727-bb33-412a-92c8-b005ba22c6b1-c8217bd9-ed07-4898-b455-f9c9…" at bounding box center [173, 83] width 61 height 26
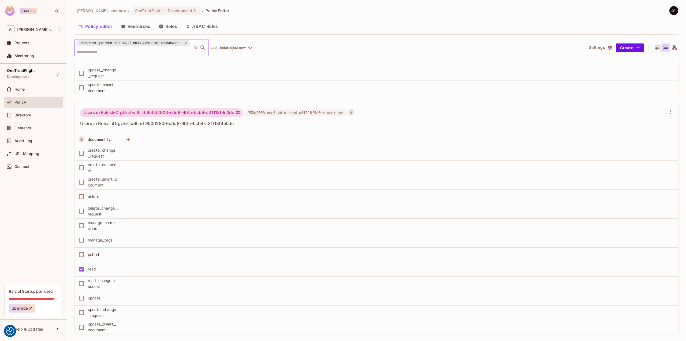
scroll to position [2097, 0]
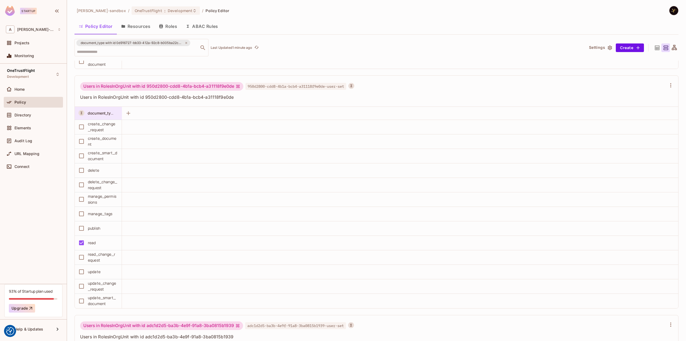
click at [106, 112] on div "document_type with id 0d916727-bb33-412a-92c8-b005ba22c6b1 on c8217bd9-ed07-489…" at bounding box center [101, 112] width 27 height 5
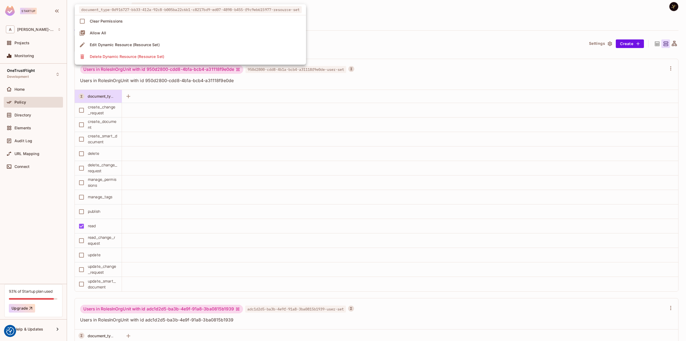
scroll to position [2480, 0]
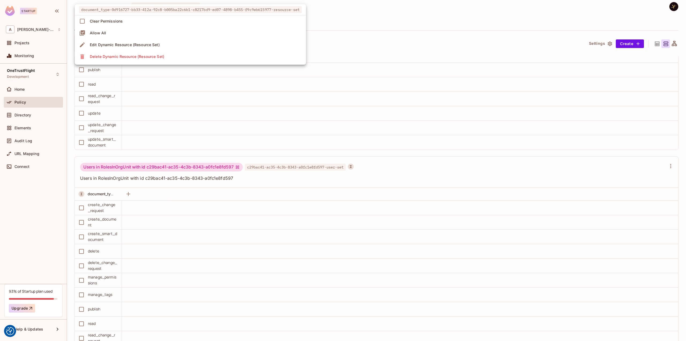
click at [442, 163] on div at bounding box center [343, 170] width 686 height 341
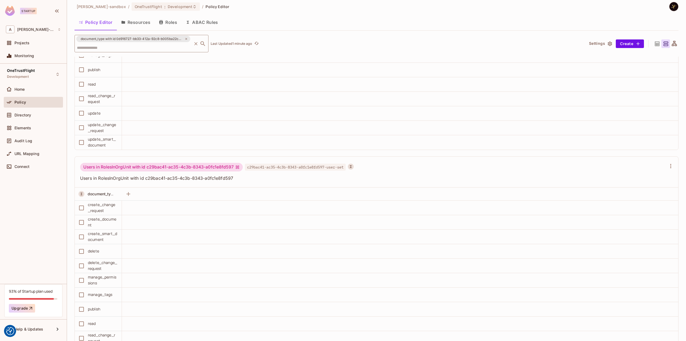
click at [187, 38] on icon at bounding box center [187, 39] width 2 height 2
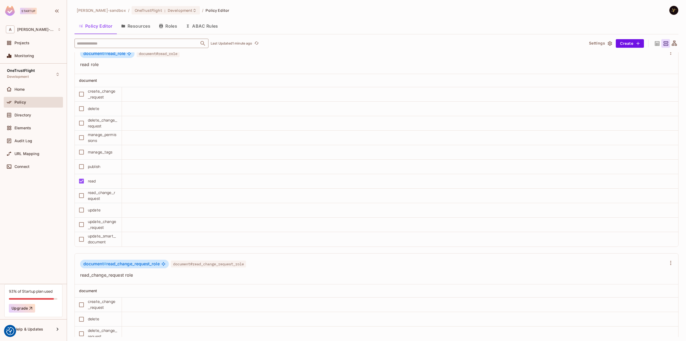
scroll to position [3941, 0]
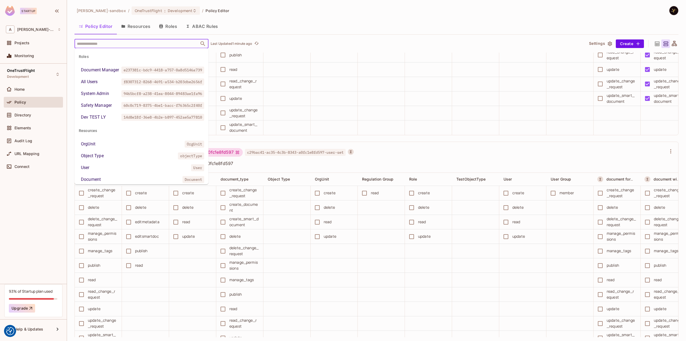
click at [135, 43] on input "text" at bounding box center [137, 43] width 123 height 9
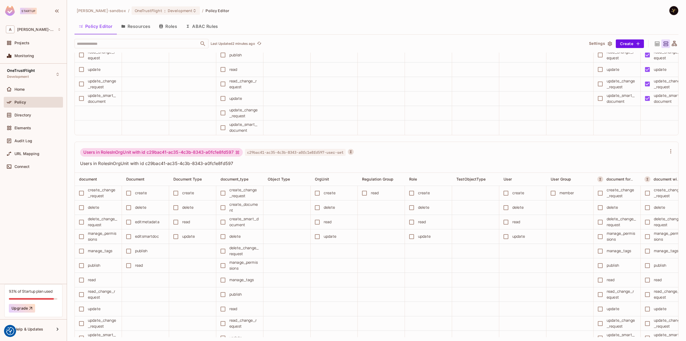
scroll to position [3860, 0]
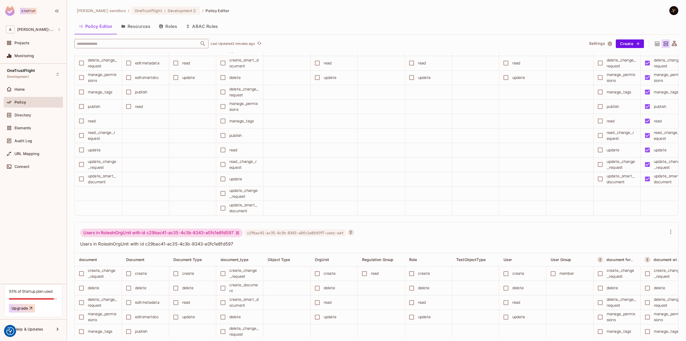
click at [135, 42] on input "text" at bounding box center [137, 43] width 123 height 9
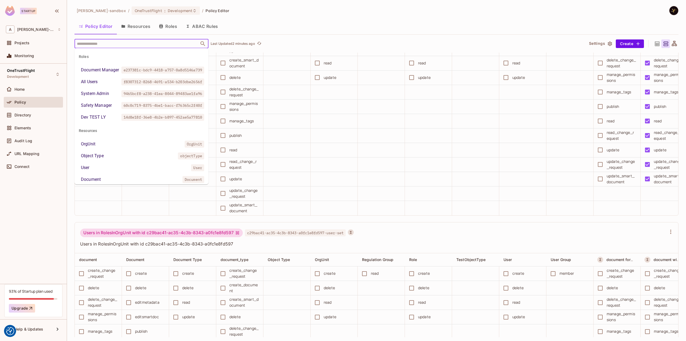
paste input "**********"
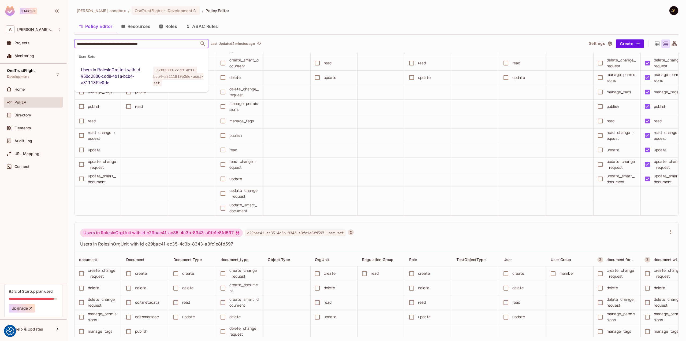
type input "**********"
click at [159, 73] on span "950d2800-cdd8-4b1a-bcb4-a31118f9e0de-user-set" at bounding box center [178, 76] width 50 height 20
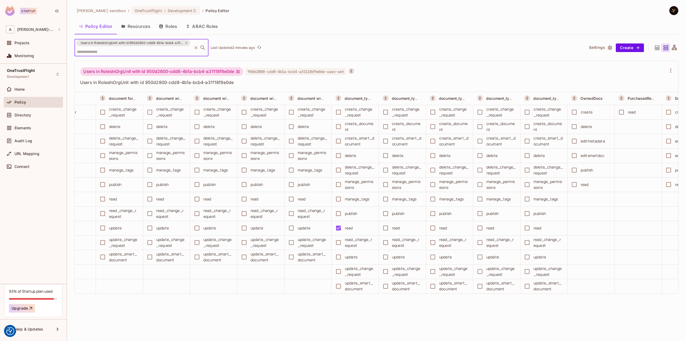
scroll to position [0, 483]
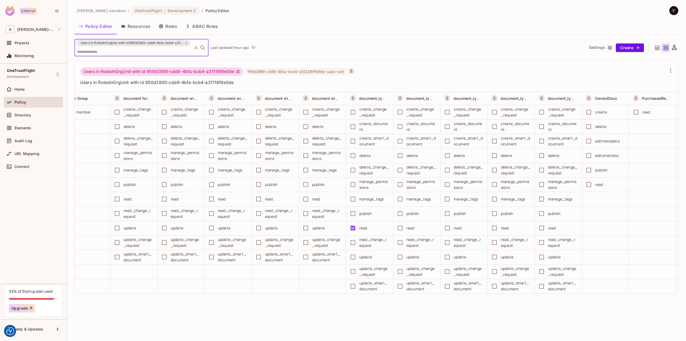
click at [142, 25] on button "Resources" at bounding box center [136, 26] width 38 height 13
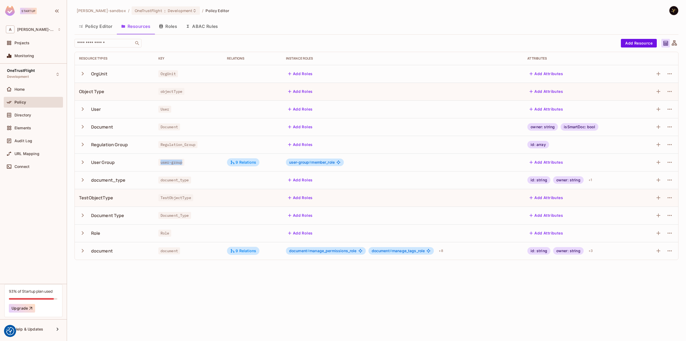
drag, startPoint x: 183, startPoint y: 162, endPoint x: 158, endPoint y: 163, distance: 24.1
click at [159, 163] on div "user-group" at bounding box center [188, 162] width 60 height 5
copy span "user-group"
click at [28, 117] on div "Directory" at bounding box center [33, 115] width 55 height 6
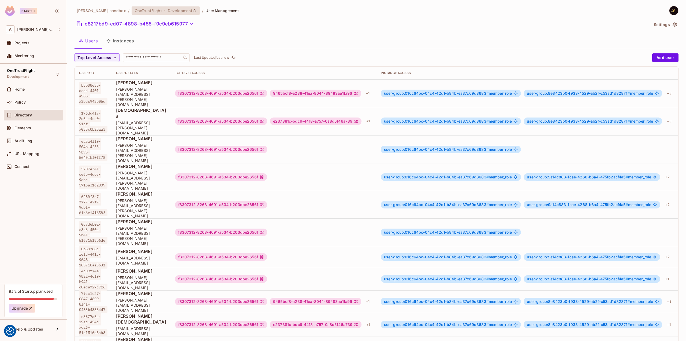
click at [178, 11] on span "Development" at bounding box center [180, 10] width 25 height 5
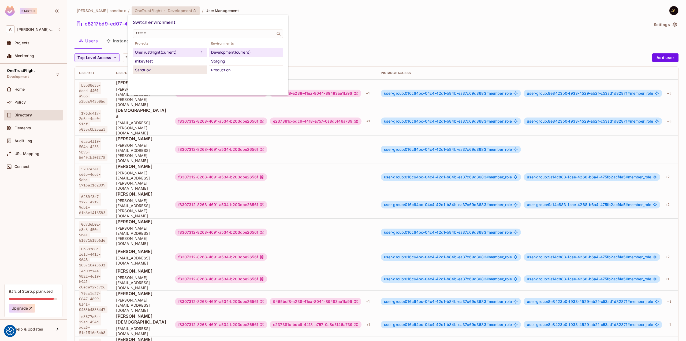
click at [154, 67] on div "SandBox" at bounding box center [170, 70] width 70 height 6
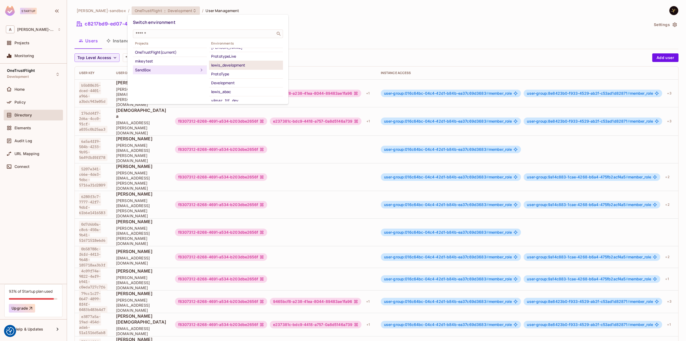
scroll to position [8, 0]
click at [247, 95] on div "yilmaz_1tf_dev" at bounding box center [246, 98] width 70 height 6
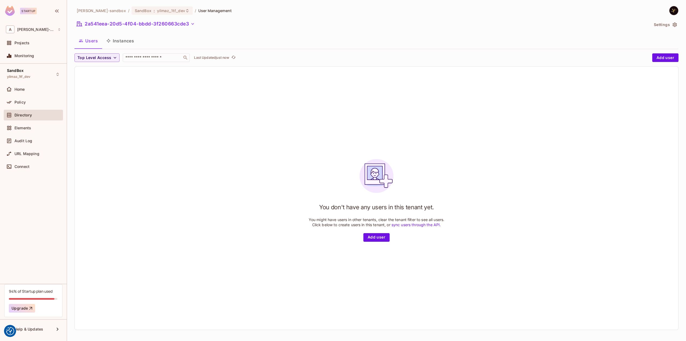
click at [129, 42] on button "Instances" at bounding box center [120, 40] width 36 height 13
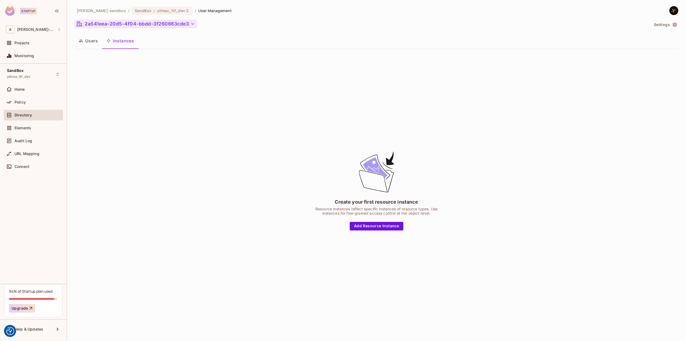
click at [168, 24] on button "2a541eea-20d5-4f04-bbdd-3f260663cde3" at bounding box center [136, 24] width 123 height 9
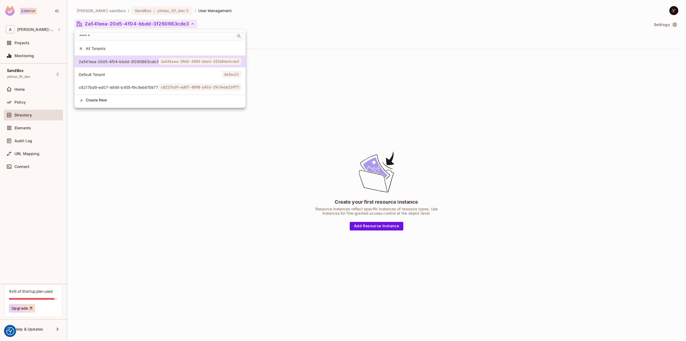
click at [105, 47] on span "All Tenants" at bounding box center [163, 48] width 155 height 5
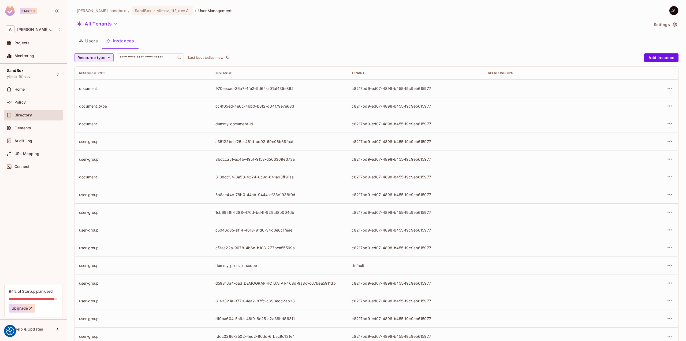
click at [102, 59] on span "Resource type" at bounding box center [91, 57] width 28 height 7
click at [99, 69] on span "User Group" at bounding box center [93, 69] width 28 height 5
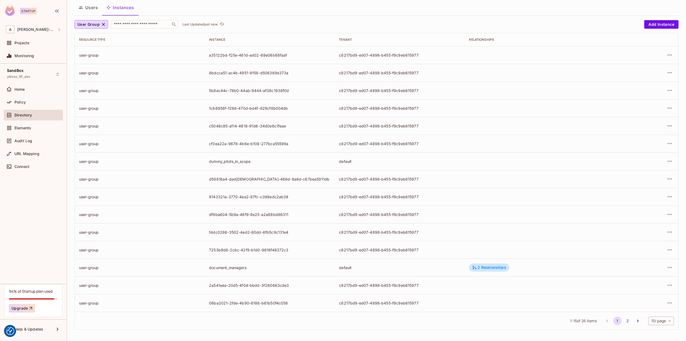
scroll to position [33, 0]
click at [279, 18] on div "alex-trustflight-sandbox / SandBox : yilmaz_1tf_dev / User Management All Tenan…" at bounding box center [377, 153] width 604 height 361
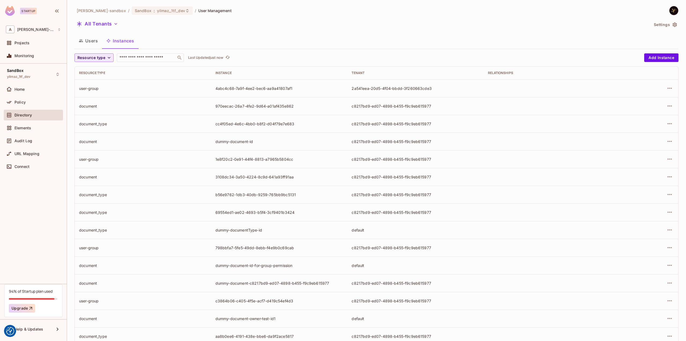
click at [103, 59] on span "Resource type" at bounding box center [91, 57] width 28 height 7
click at [98, 71] on span "User Group" at bounding box center [93, 69] width 28 height 5
